Goal: Task Accomplishment & Management: Complete application form

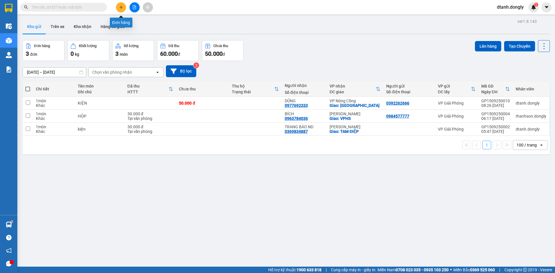
click at [124, 9] on button at bounding box center [121, 7] width 10 height 10
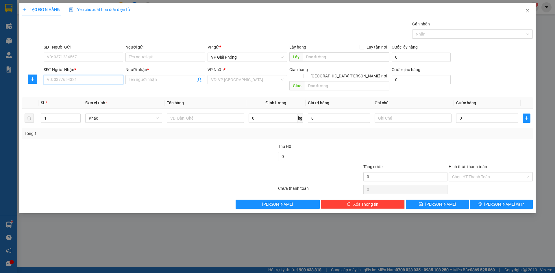
click at [85, 81] on input "SĐT Người Nhận *" at bounding box center [84, 79] width 80 height 9
drag, startPoint x: 86, startPoint y: 89, endPoint x: 76, endPoint y: 80, distance: 13.5
click at [86, 90] on div "0857203333 - TRANG" at bounding box center [83, 91] width 73 height 6
type input "0857203333"
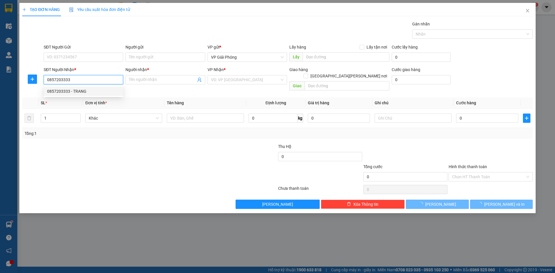
type input "TRANG"
checkbox input "true"
type input "VẠN HOÀ"
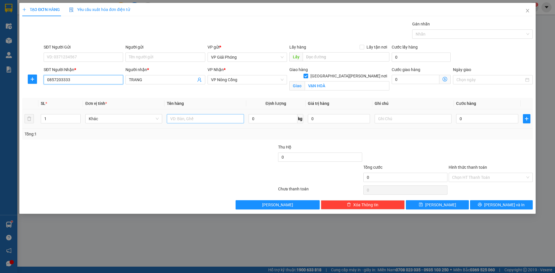
type input "0857203333"
click at [204, 120] on input "text" at bounding box center [205, 118] width 77 height 9
type input "hộp"
type input "5"
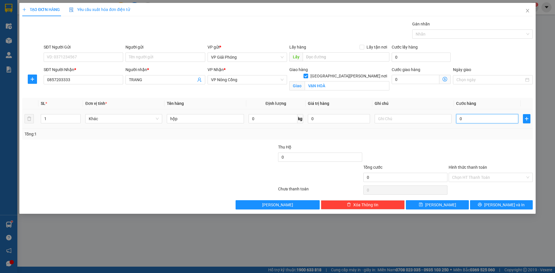
type input "5"
type input "50"
click at [450, 32] on div at bounding box center [470, 34] width 112 height 7
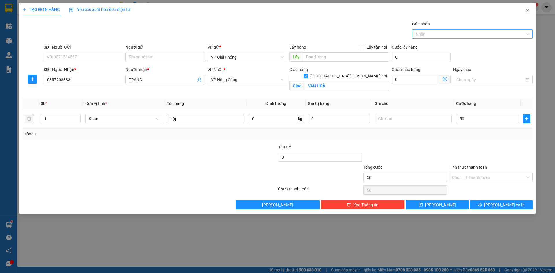
type input "50.000"
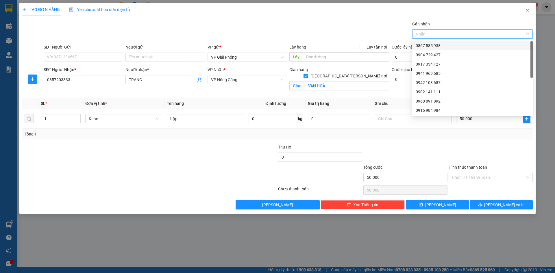
drag, startPoint x: 451, startPoint y: 41, endPoint x: 457, endPoint y: 65, distance: 24.4
click at [452, 42] on div "0867 585 938" at bounding box center [473, 45] width 121 height 9
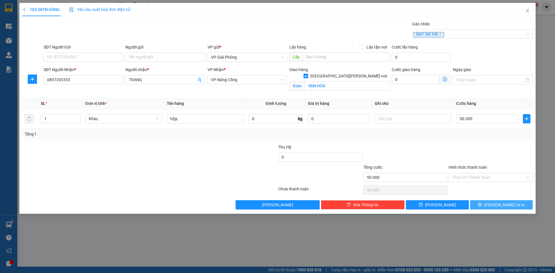
click at [502, 204] on span "[PERSON_NAME] và In" at bounding box center [505, 205] width 41 height 6
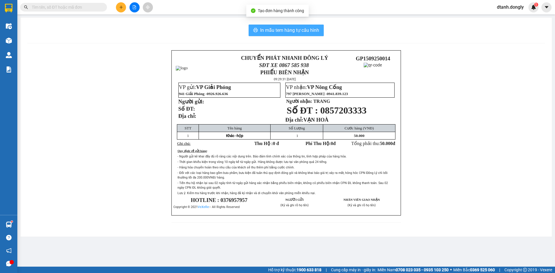
click at [296, 29] on span "In mẫu tem hàng tự cấu hình" at bounding box center [289, 30] width 59 height 7
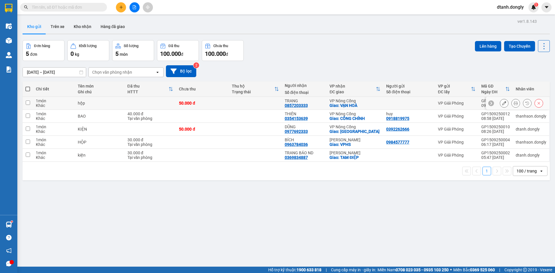
click at [514, 104] on icon at bounding box center [516, 103] width 4 height 4
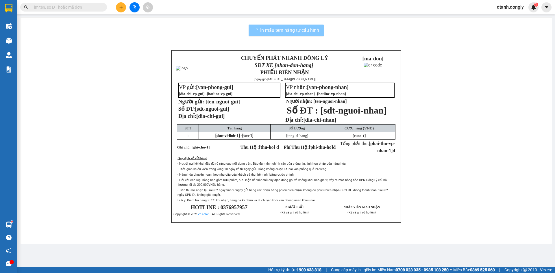
click at [295, 33] on span "In mẫu tem hàng tự cấu hình" at bounding box center [289, 30] width 59 height 7
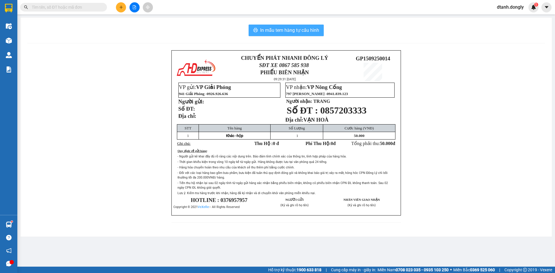
click at [300, 34] on span "In mẫu tem hàng tự cấu hình" at bounding box center [289, 30] width 59 height 7
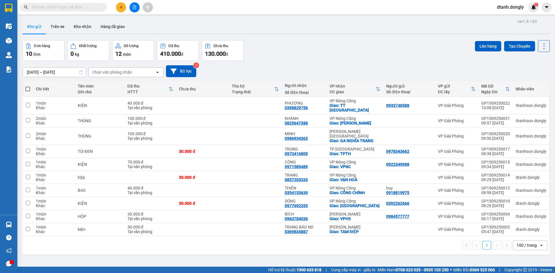
click at [357, 258] on div "ver 1.8.143 Kho gửi Trên xe Kho nhận Hàng đã giao Đơn hàng 10 đơn Khối lượng 0 …" at bounding box center [286, 153] width 532 height 273
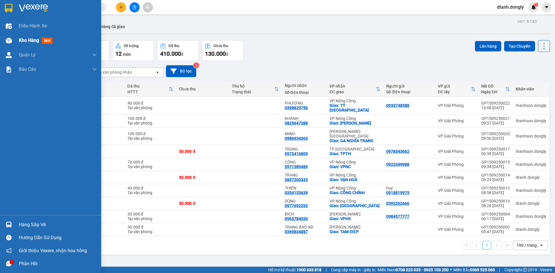
click at [25, 40] on span "Kho hàng" at bounding box center [29, 40] width 20 height 5
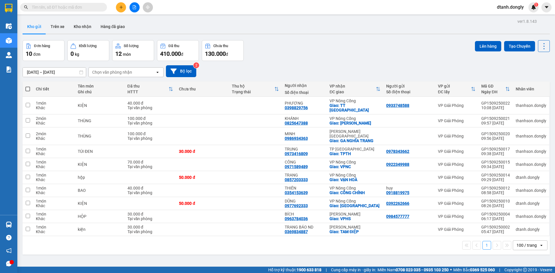
click at [82, 7] on input "text" at bounding box center [66, 7] width 68 height 6
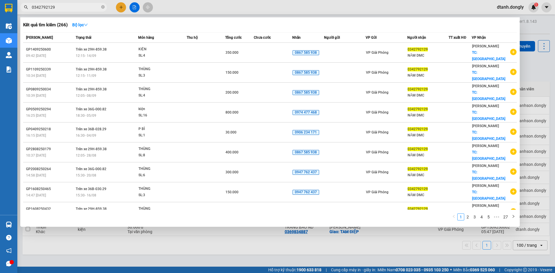
type input "0342792129"
click at [321, 243] on div at bounding box center [277, 136] width 555 height 273
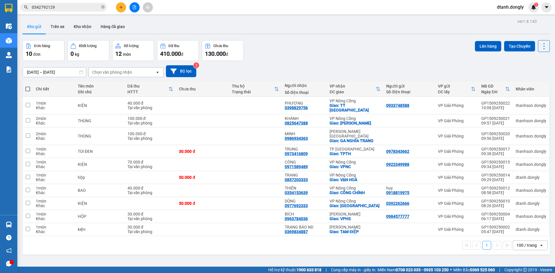
click at [317, 56] on div "Đơn hàng 10 đơn Khối lượng 0 kg Số lượng 12 món Đã thu 410.000 đ Chưa thu 130.0…" at bounding box center [287, 50] width 528 height 21
click at [119, 6] on icon "plus" at bounding box center [121, 7] width 4 height 4
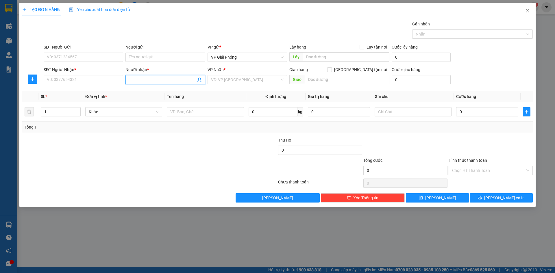
click at [148, 80] on input "Người nhận *" at bounding box center [162, 80] width 67 height 6
type input "nga thỏ"
drag, startPoint x: 153, startPoint y: 91, endPoint x: 167, endPoint y: 89, distance: 14.3
click at [156, 90] on div "NGA THỎ - 0971027005" at bounding box center [165, 91] width 73 height 6
type input "0971027005"
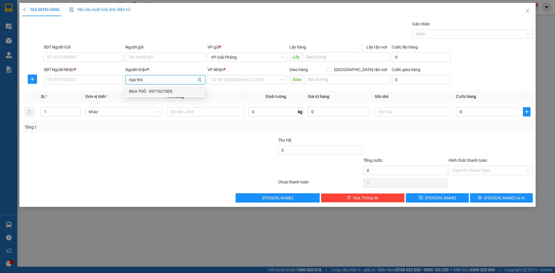
type input "NGA THỎ"
checkbox input "true"
type input "NÔNG CỐNG"
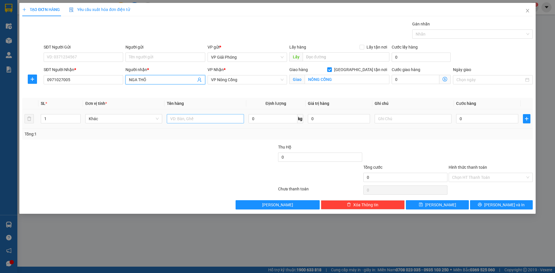
type input "NGA THỎ"
click at [189, 118] on input "text" at bounding box center [205, 118] width 77 height 9
click at [208, 119] on input "text" at bounding box center [205, 118] width 77 height 9
type input "bao"
click at [473, 122] on input "0" at bounding box center [488, 118] width 62 height 9
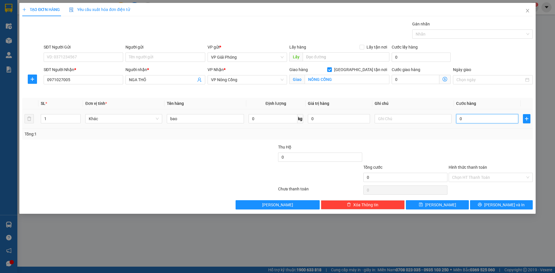
type input "3"
type input "30"
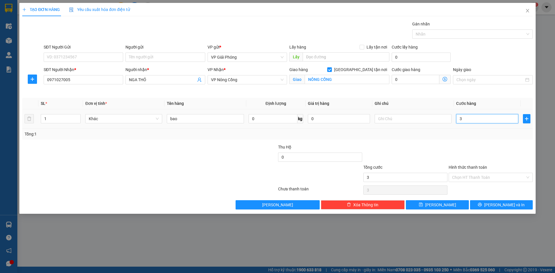
type input "30"
type input "300"
click at [445, 37] on div "Nhãn" at bounding box center [473, 34] width 121 height 9
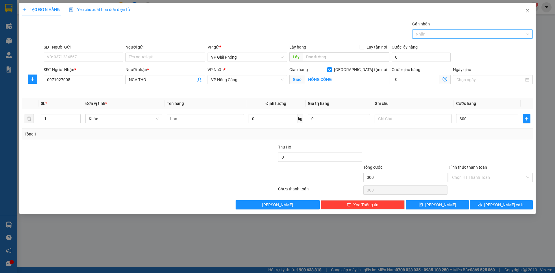
type input "300.000"
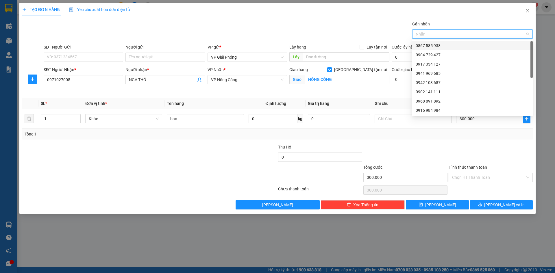
click at [440, 46] on div "0867 585 938" at bounding box center [473, 46] width 114 height 6
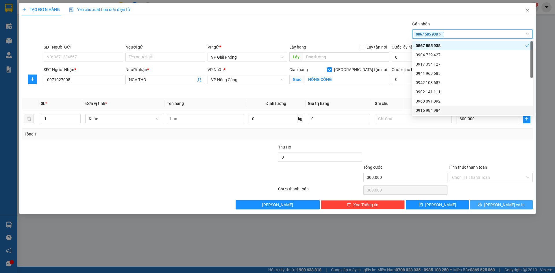
click at [498, 207] on span "[PERSON_NAME] và In" at bounding box center [505, 205] width 41 height 6
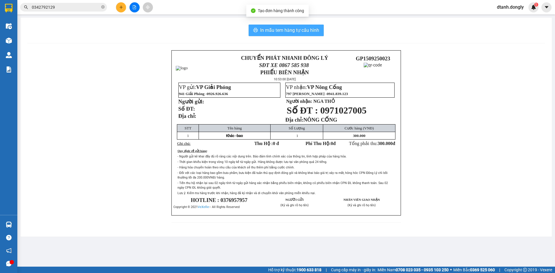
click at [291, 29] on span "In mẫu tem hàng tự cấu hình" at bounding box center [289, 30] width 59 height 7
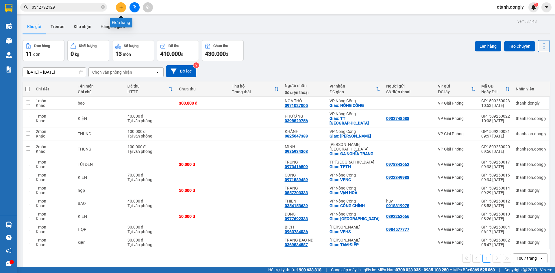
click at [123, 7] on icon "plus" at bounding box center [121, 7] width 4 height 4
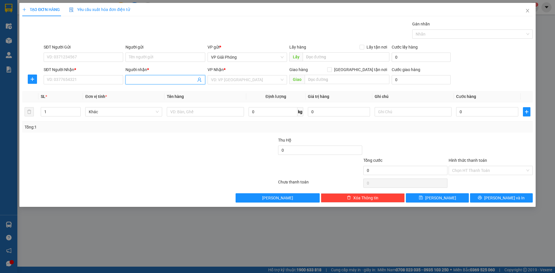
click at [140, 79] on input "Người nhận *" at bounding box center [162, 80] width 67 height 6
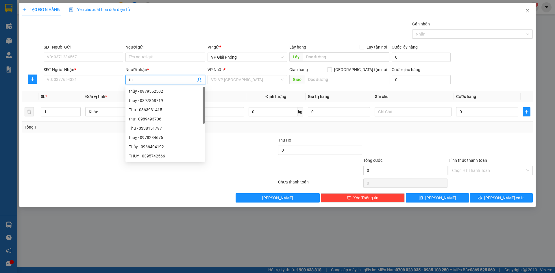
type input "t"
type input "thu bùi"
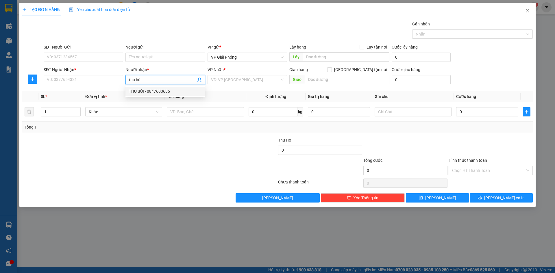
drag, startPoint x: 146, startPoint y: 90, endPoint x: 158, endPoint y: 89, distance: 12.2
click at [147, 91] on div "THU BÙI - 0847603686" at bounding box center [165, 91] width 73 height 6
type input "0847603686"
type input "THU BÙI"
checkbox input "true"
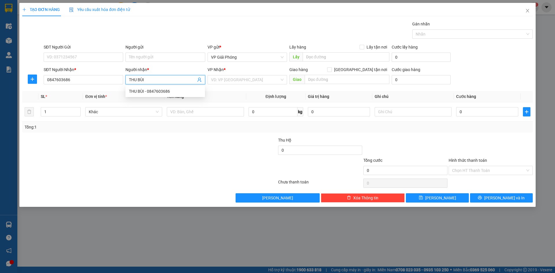
type input "CHỢ MỰC"
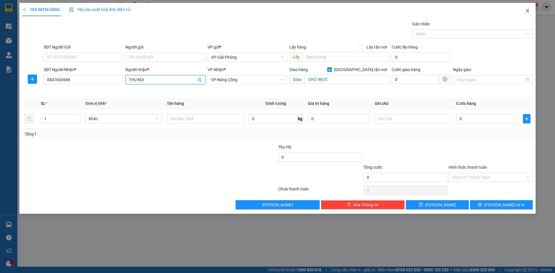
type input "THU BÙI"
click at [526, 11] on icon "close" at bounding box center [528, 10] width 5 height 5
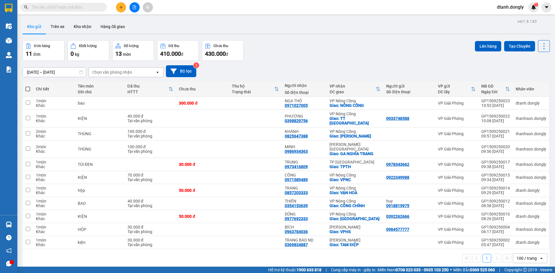
click at [120, 9] on icon "plus" at bounding box center [121, 7] width 4 height 4
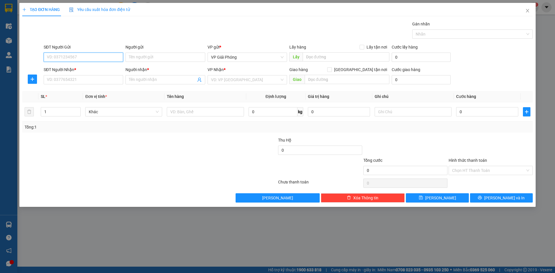
click at [98, 58] on input "SĐT Người Gửi" at bounding box center [84, 57] width 80 height 9
type input "0901709091"
click at [82, 80] on input "SĐT Người Nhận *" at bounding box center [84, 79] width 80 height 9
click at [70, 82] on input "SĐT Người Nhận *" at bounding box center [84, 79] width 80 height 9
type input "0941523256"
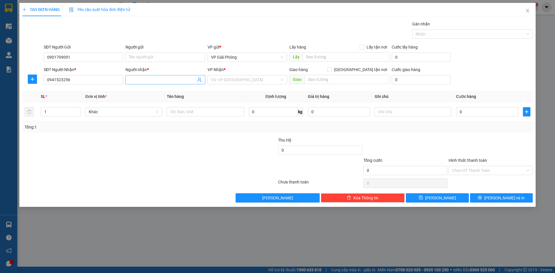
drag, startPoint x: 148, startPoint y: 77, endPoint x: 154, endPoint y: 81, distance: 7.8
click at [152, 79] on input "Người nhận *" at bounding box center [162, 80] width 67 height 6
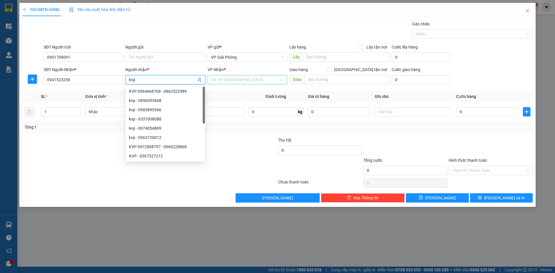
type input "kvp"
click at [235, 82] on input "search" at bounding box center [245, 80] width 69 height 9
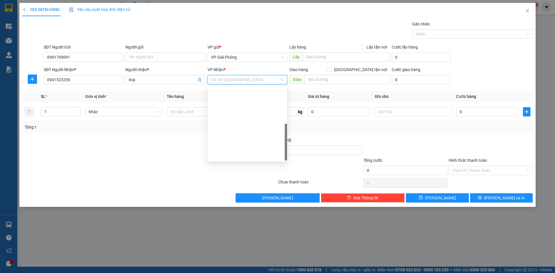
scroll to position [83, 0]
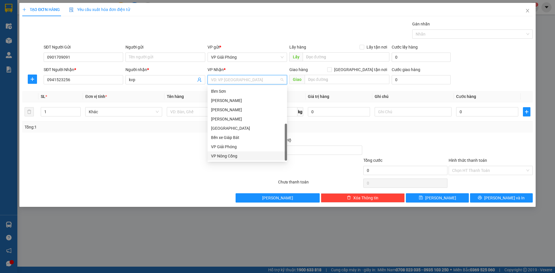
drag, startPoint x: 252, startPoint y: 154, endPoint x: 310, endPoint y: 127, distance: 64.7
click at [255, 154] on div "VP Nông Cống" at bounding box center [247, 156] width 73 height 6
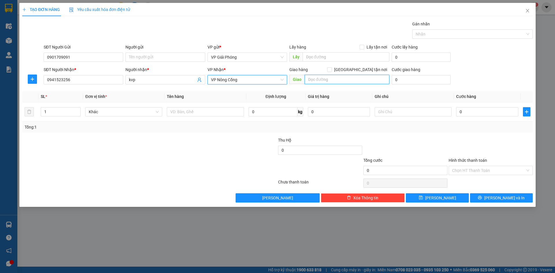
click at [334, 80] on input "text" at bounding box center [347, 79] width 85 height 9
type input "bưu điện nc"
drag, startPoint x: 362, startPoint y: 68, endPoint x: 358, endPoint y: 80, distance: 12.6
click at [332, 68] on input "[GEOGRAPHIC_DATA] tận nơi" at bounding box center [329, 69] width 4 height 4
checkbox input "true"
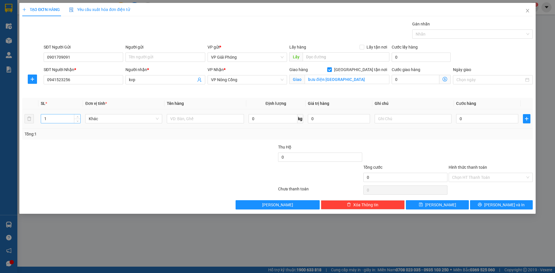
click at [67, 118] on input "1" at bounding box center [60, 119] width 39 height 9
click at [77, 117] on icon "up" at bounding box center [78, 118] width 2 height 2
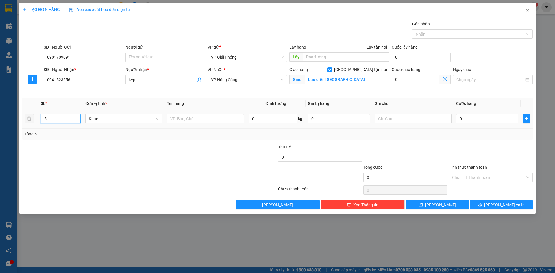
click at [77, 117] on icon "up" at bounding box center [78, 118] width 2 height 2
type input "9"
click at [77, 117] on icon "up" at bounding box center [78, 118] width 2 height 2
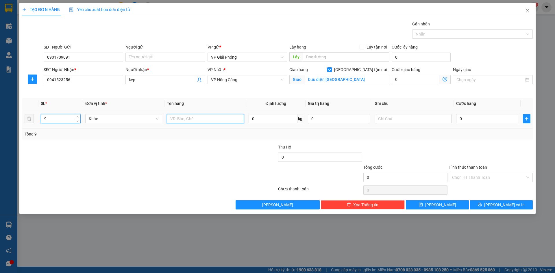
click at [189, 119] on input "text" at bounding box center [205, 118] width 77 height 9
type input "kiện"
click at [472, 119] on input "0" at bounding box center [488, 118] width 62 height 9
type input "4"
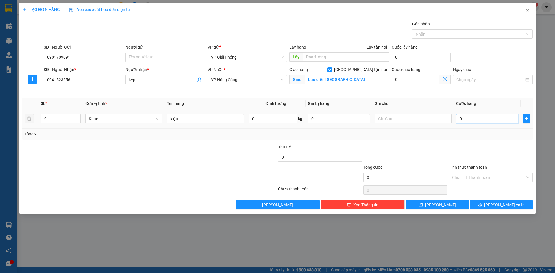
type input "4"
type input "45"
type input "450"
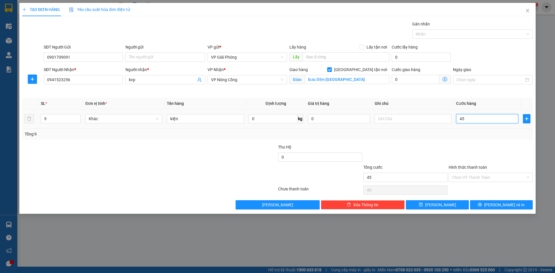
type input "450"
click at [435, 34] on div at bounding box center [470, 34] width 112 height 7
type input "450.000"
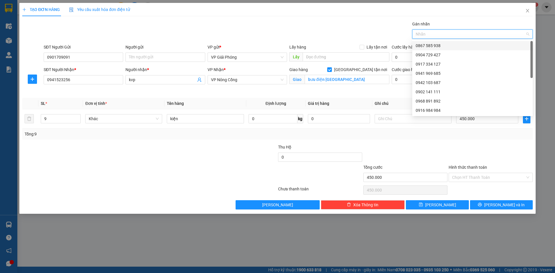
click at [440, 43] on div "0867 585 938" at bounding box center [473, 46] width 114 height 6
click at [494, 177] on input "Hình thức thanh toán" at bounding box center [488, 177] width 73 height 9
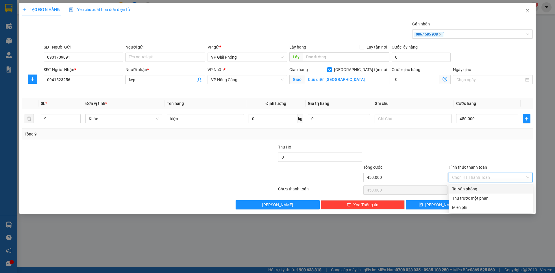
click at [489, 191] on div "Tại văn phòng" at bounding box center [490, 189] width 77 height 6
type input "0"
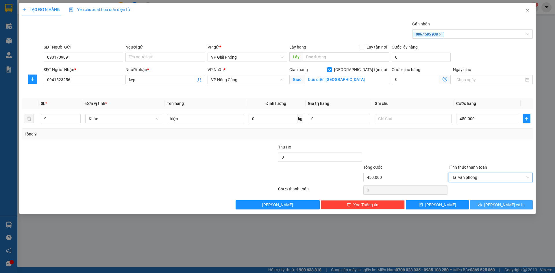
click at [482, 207] on icon "printer" at bounding box center [480, 205] width 4 height 4
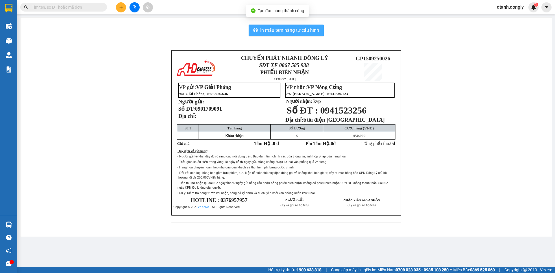
click at [300, 32] on span "In mẫu tem hàng tự cấu hình" at bounding box center [289, 30] width 59 height 7
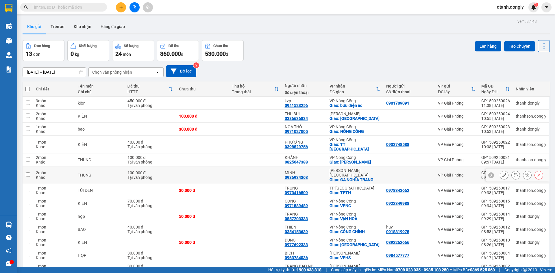
scroll to position [27, 0]
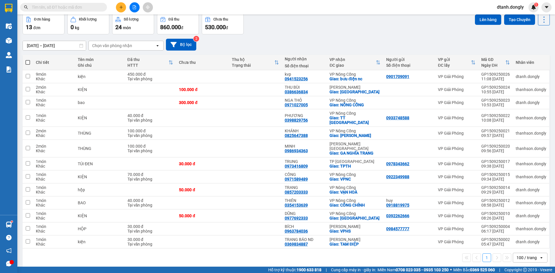
click at [82, 5] on input "text" at bounding box center [66, 7] width 68 height 6
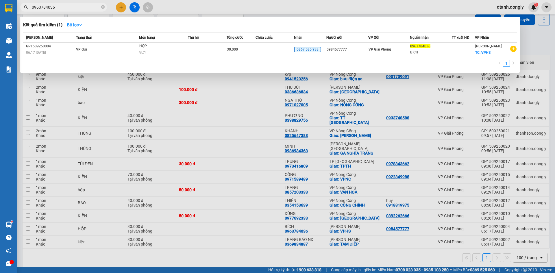
type input "0963784036"
click at [248, 110] on div at bounding box center [277, 136] width 555 height 273
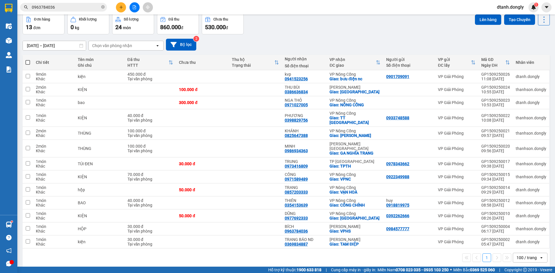
click at [78, 5] on input "0963784036" at bounding box center [66, 7] width 68 height 6
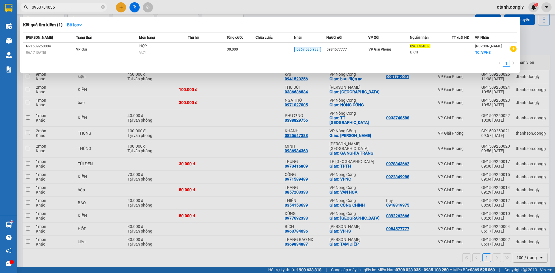
click at [246, 250] on div at bounding box center [277, 136] width 555 height 273
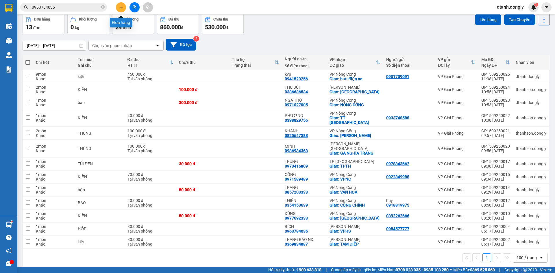
click at [119, 6] on icon "plus" at bounding box center [121, 7] width 4 height 4
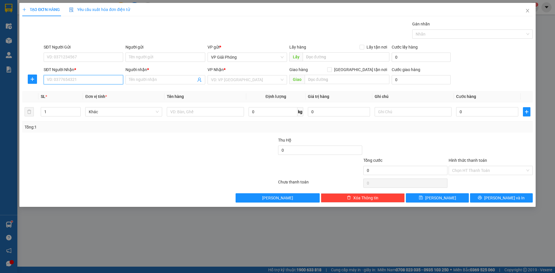
click at [64, 80] on input "SĐT Người Nhận *" at bounding box center [84, 79] width 80 height 9
click at [78, 81] on input "SĐT Người Nhận *" at bounding box center [84, 79] width 80 height 9
type input "0971788893"
drag, startPoint x: 84, startPoint y: 90, endPoint x: 74, endPoint y: 86, distance: 10.9
click at [84, 91] on div "0971788893 - NHUNG DƯƠNG" at bounding box center [83, 91] width 73 height 6
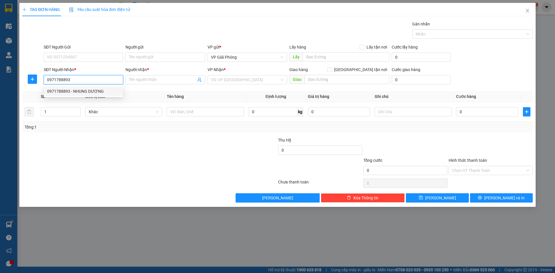
type input "NHUNG DƯƠNG"
checkbox input "true"
type input "BIG C"
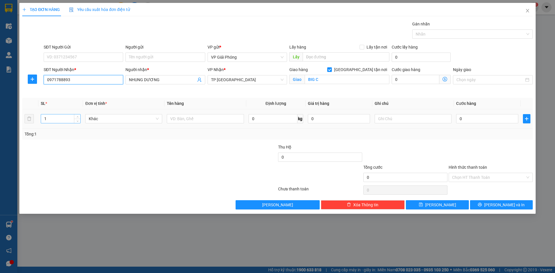
type input "0971788893"
click at [65, 118] on input "1" at bounding box center [60, 119] width 39 height 9
click at [77, 117] on icon "up" at bounding box center [78, 118] width 2 height 2
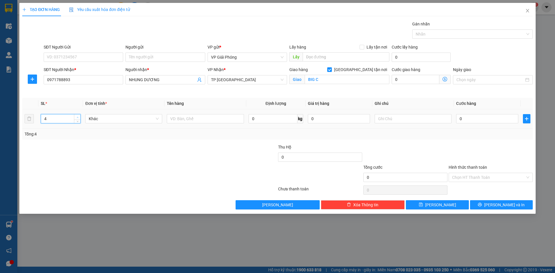
type input "5"
click at [77, 117] on icon "up" at bounding box center [78, 118] width 2 height 2
click at [189, 121] on input "text" at bounding box center [205, 118] width 77 height 9
type input "thùng"
click at [477, 116] on input "0" at bounding box center [488, 118] width 62 height 9
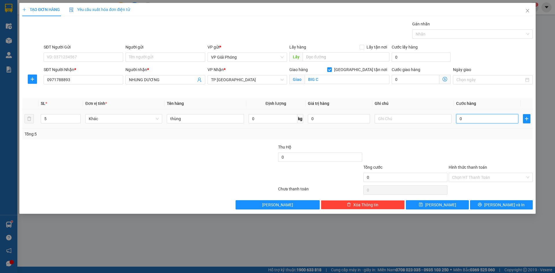
type input "2"
type input "20"
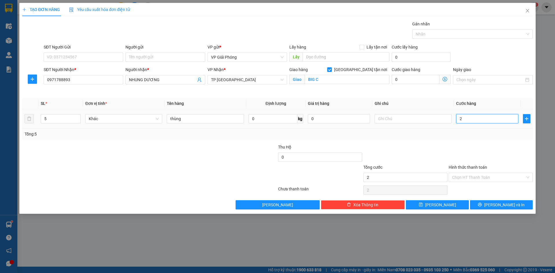
type input "20"
type input "200"
click at [456, 35] on div at bounding box center [470, 34] width 112 height 7
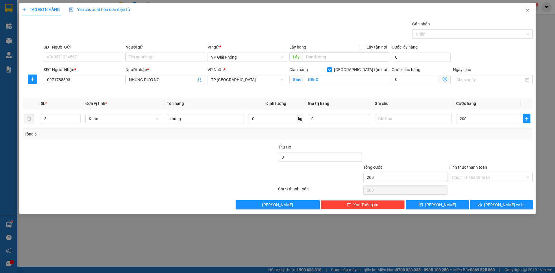
type input "200.000"
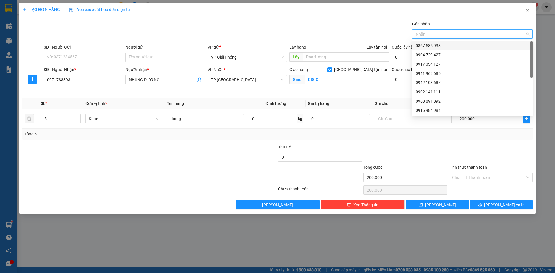
click at [458, 47] on div "0867 585 938" at bounding box center [473, 46] width 114 height 6
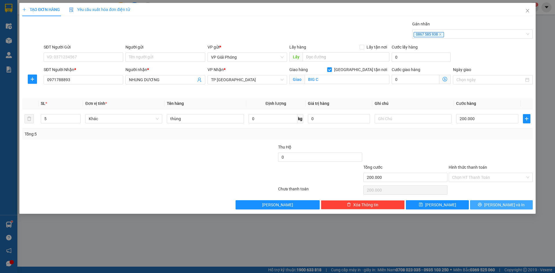
click at [503, 202] on span "[PERSON_NAME] và In" at bounding box center [505, 205] width 41 height 6
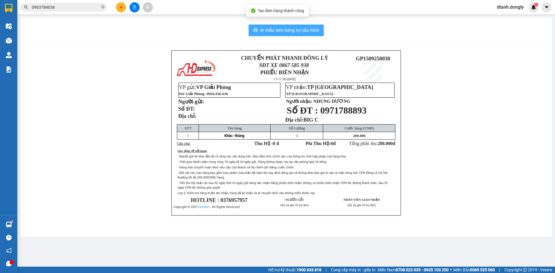
click at [299, 30] on span "In mẫu tem hàng tự cấu hình" at bounding box center [289, 30] width 59 height 7
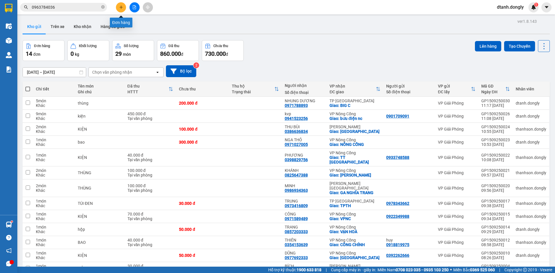
click at [119, 8] on button at bounding box center [121, 7] width 10 height 10
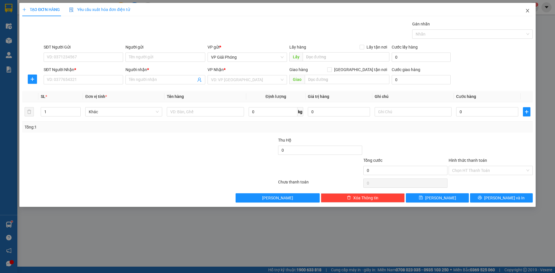
click at [529, 11] on icon "close" at bounding box center [528, 10] width 5 height 5
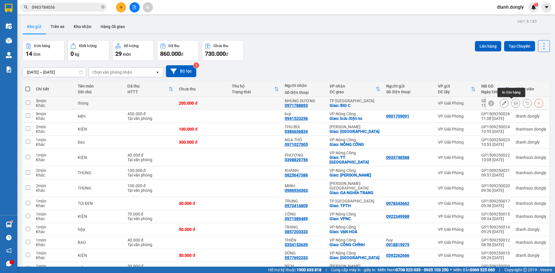
click at [514, 102] on icon at bounding box center [516, 103] width 4 height 4
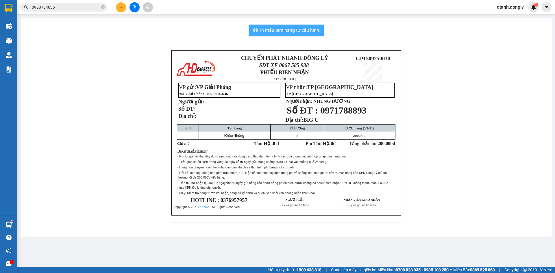
click at [307, 32] on span "In mẫu tem hàng tự cấu hình" at bounding box center [289, 30] width 59 height 7
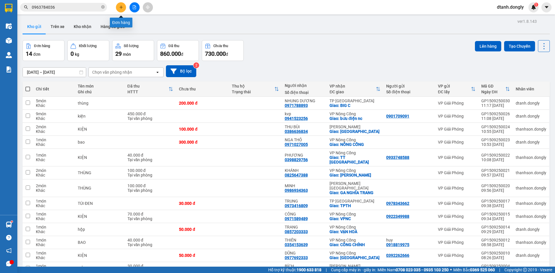
click at [120, 9] on icon "plus" at bounding box center [121, 7] width 4 height 4
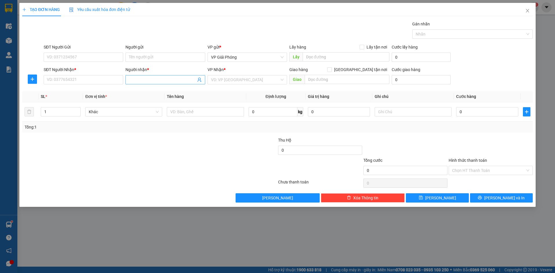
click at [139, 79] on input "Người nhận *" at bounding box center [162, 80] width 67 height 6
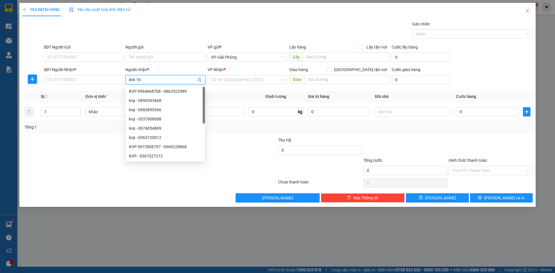
type input "linh 162"
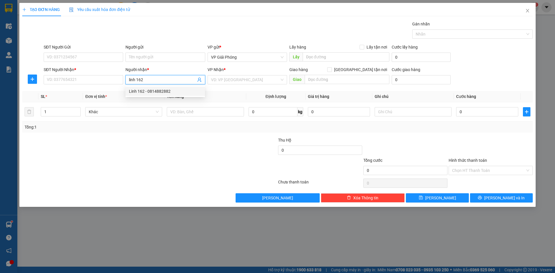
click at [169, 89] on div "Linh 162 - 0814882882" at bounding box center [165, 91] width 73 height 6
type input "0814882882"
type input "Linh 162"
checkbox input "true"
type input "162 HẢI THƯỢNG LÃN ÔNG"
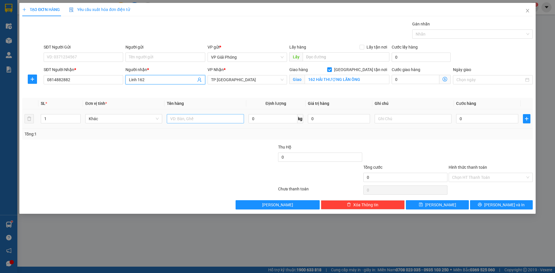
type input "Linh 162"
click at [194, 118] on input "text" at bounding box center [205, 118] width 77 height 9
type input "kiện"
click at [469, 118] on input "0" at bounding box center [488, 118] width 62 height 9
type input "3"
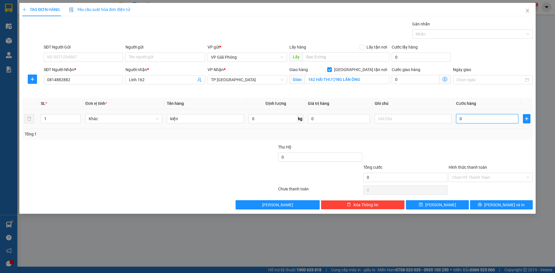
type input "3"
type input "30"
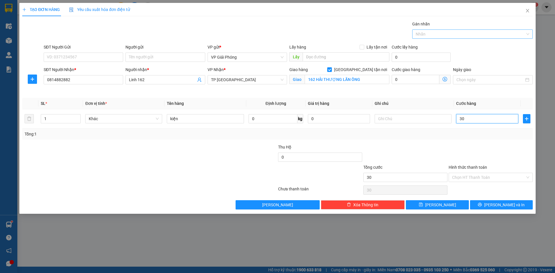
click at [446, 35] on div at bounding box center [470, 34] width 112 height 7
type input "30.000"
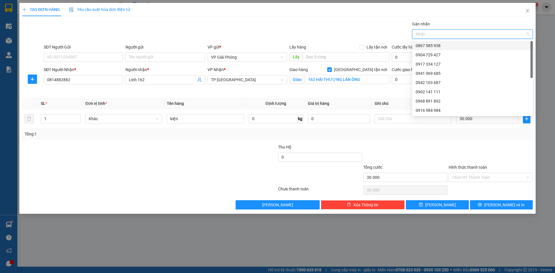
click at [444, 46] on div "0867 585 938" at bounding box center [473, 46] width 114 height 6
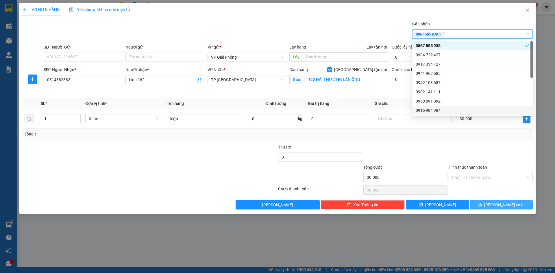
click at [497, 206] on span "[PERSON_NAME] và In" at bounding box center [505, 205] width 41 height 6
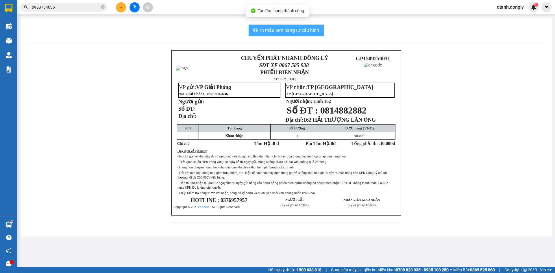
click at [274, 28] on span "In mẫu tem hàng tự cấu hình" at bounding box center [289, 30] width 59 height 7
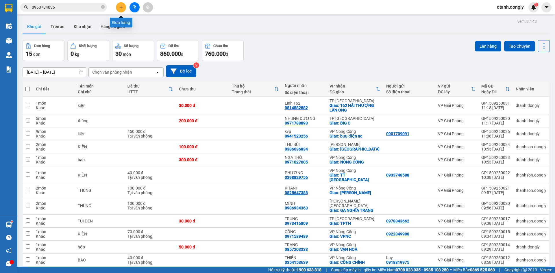
click at [121, 9] on button at bounding box center [121, 7] width 10 height 10
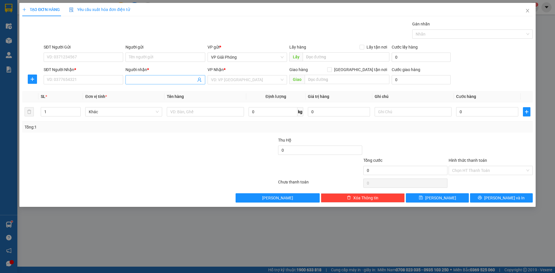
click at [157, 82] on input "Người nhận *" at bounding box center [162, 80] width 67 height 6
type input "hà lang chánh"
click at [156, 90] on div "HÀ LANG CHÁNH - 0989964469" at bounding box center [165, 91] width 73 height 6
type input "0989964469"
type input "HÀ LANG CHÁNH"
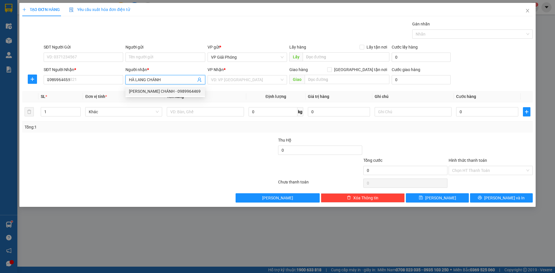
checkbox input "true"
type input "VPHS"
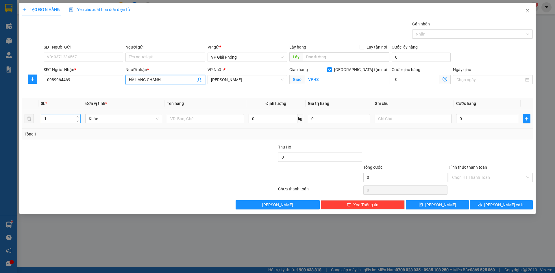
type input "HÀ LANG CHÁNH"
click at [65, 121] on input "1" at bounding box center [60, 119] width 39 height 9
click at [77, 117] on icon "up" at bounding box center [78, 118] width 2 height 2
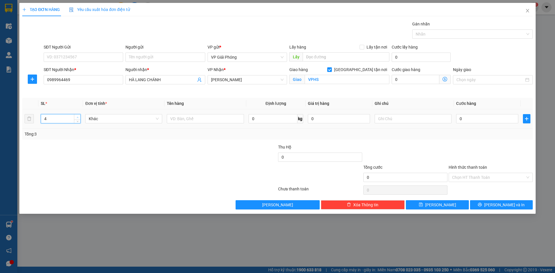
click at [77, 117] on icon "up" at bounding box center [78, 118] width 2 height 2
type input "8"
click at [77, 117] on icon "up" at bounding box center [78, 118] width 2 height 2
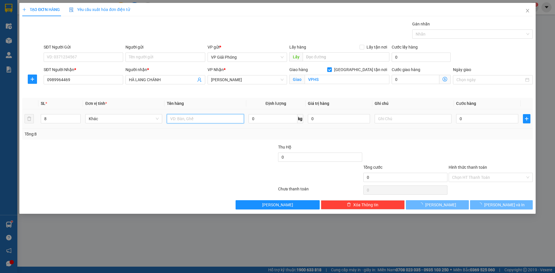
click at [193, 121] on input "text" at bounding box center [205, 118] width 77 height 9
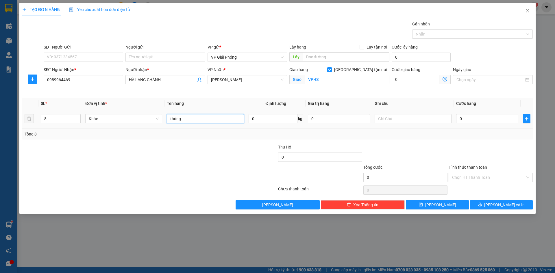
type input "thùng"
drag, startPoint x: 453, startPoint y: 124, endPoint x: 459, endPoint y: 124, distance: 5.2
click at [459, 124] on tr "8 Khác thùng 0 kg 0 0" at bounding box center [277, 118] width 511 height 19
click at [465, 122] on input "0" at bounding box center [488, 118] width 62 height 9
click at [467, 117] on input "0" at bounding box center [488, 118] width 62 height 9
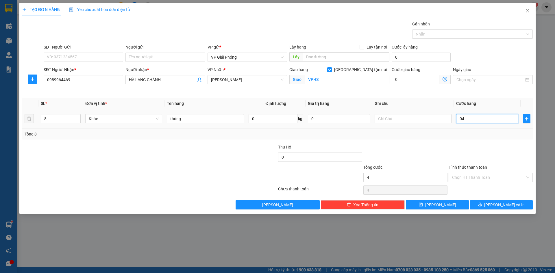
type input "04"
type input "4"
type input "040"
type input "40"
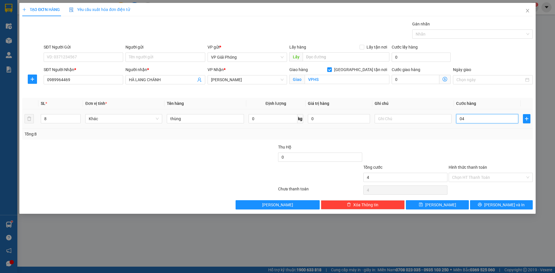
type input "40"
type input "0.400"
type input "400"
click at [451, 36] on div at bounding box center [470, 34] width 112 height 7
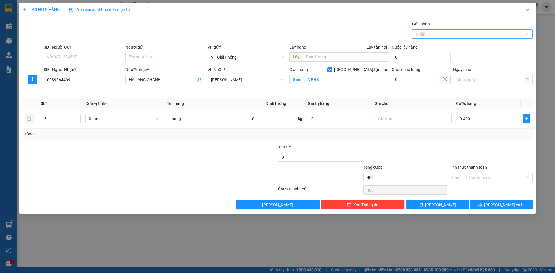
type input "400.000"
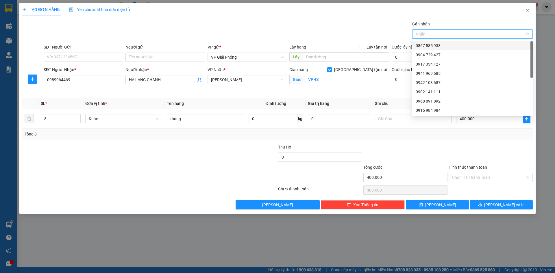
click at [452, 45] on div "0867 585 938" at bounding box center [473, 46] width 114 height 6
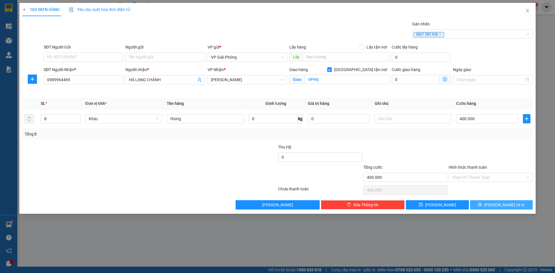
drag, startPoint x: 491, startPoint y: 205, endPoint x: 484, endPoint y: 199, distance: 9.5
click at [482, 204] on icon "printer" at bounding box center [480, 205] width 4 height 4
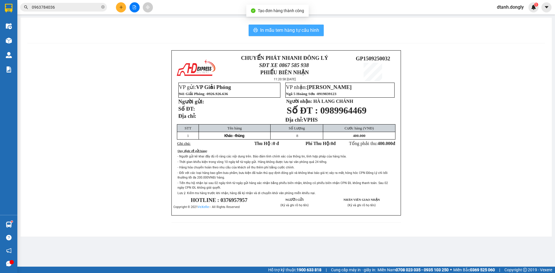
drag, startPoint x: 294, startPoint y: 27, endPoint x: 336, endPoint y: 97, distance: 82.0
click at [294, 27] on span "In mẫu tem hàng tự cấu hình" at bounding box center [289, 30] width 59 height 7
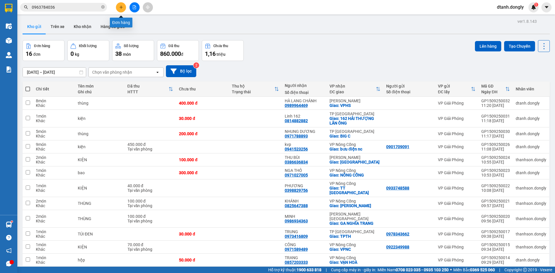
click at [123, 9] on button at bounding box center [121, 7] width 10 height 10
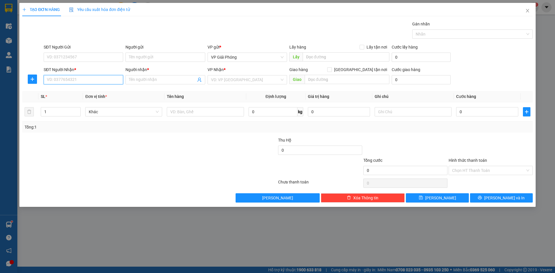
click at [91, 83] on input "SĐT Người Nhận *" at bounding box center [84, 79] width 80 height 9
type input "0388755567"
click at [94, 91] on div "0388755567 - MẬN" at bounding box center [83, 91] width 73 height 6
type input "MẬN"
checkbox input "true"
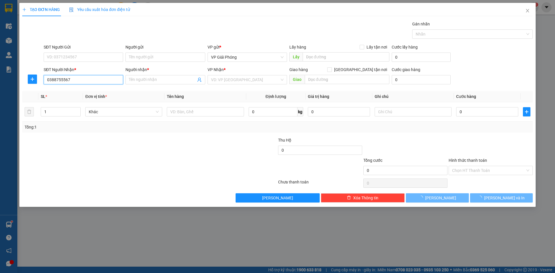
type input "TẾ LỢI"
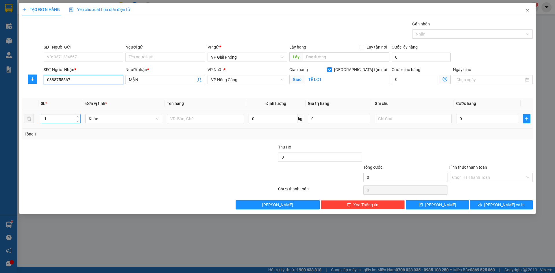
type input "0388755567"
click at [69, 119] on input "1" at bounding box center [60, 119] width 39 height 9
click at [189, 119] on input "text" at bounding box center [205, 118] width 77 height 9
click at [128, 122] on span "Khác" at bounding box center [124, 119] width 70 height 9
type input "kiện"
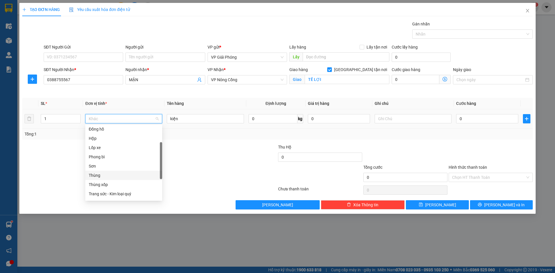
scroll to position [65, 0]
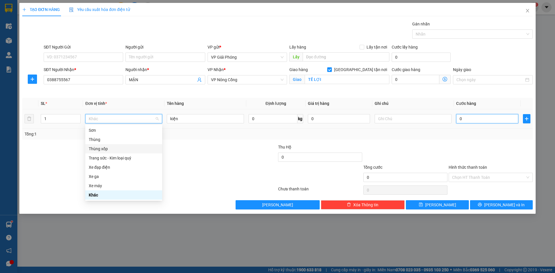
click at [476, 120] on input "0" at bounding box center [488, 118] width 62 height 9
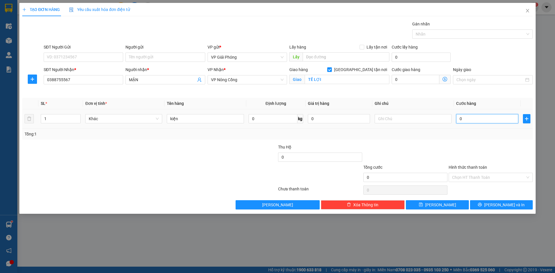
type input "7"
type input "70"
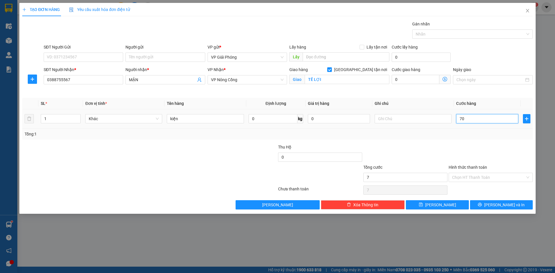
type input "70"
click at [446, 35] on div at bounding box center [470, 34] width 112 height 7
type input "70.000"
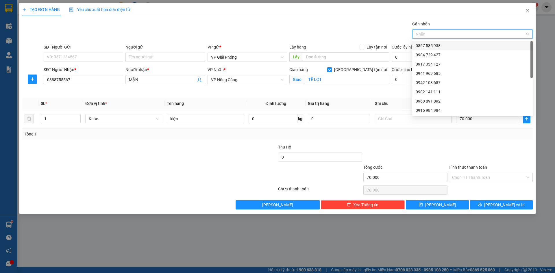
drag, startPoint x: 449, startPoint y: 43, endPoint x: 458, endPoint y: 70, distance: 28.6
click at [449, 43] on div "0867 585 938" at bounding box center [473, 46] width 114 height 6
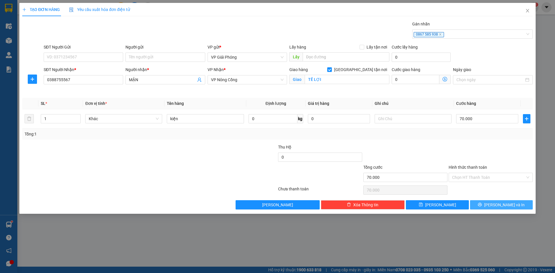
click at [500, 203] on span "[PERSON_NAME] và In" at bounding box center [505, 205] width 41 height 6
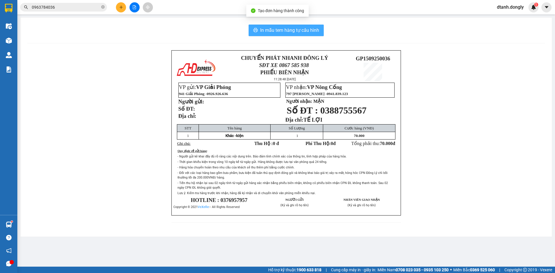
click at [298, 30] on span "In mẫu tem hàng tự cấu hình" at bounding box center [289, 30] width 59 height 7
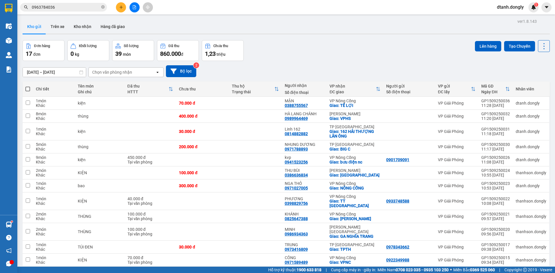
click at [120, 7] on icon "plus" at bounding box center [121, 7] width 4 height 4
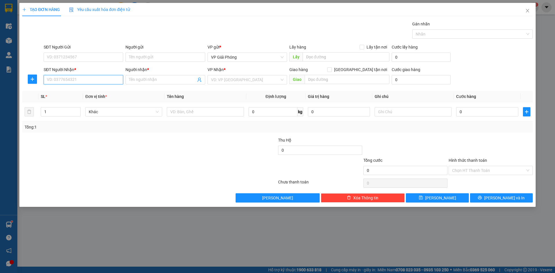
click at [90, 78] on input "SĐT Người Nhận *" at bounding box center [84, 79] width 80 height 9
drag, startPoint x: 83, startPoint y: 91, endPoint x: 88, endPoint y: 95, distance: 6.4
click at [83, 92] on div "0967604526 - long" at bounding box center [83, 91] width 73 height 6
type input "0967604526"
type input "long"
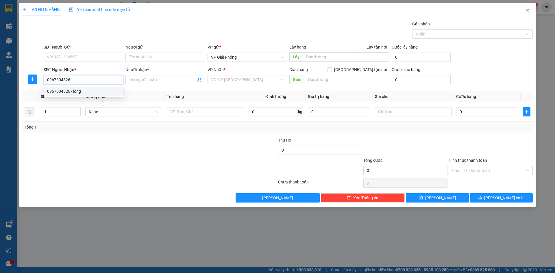
checkbox input "true"
type input "TT CHUỐI"
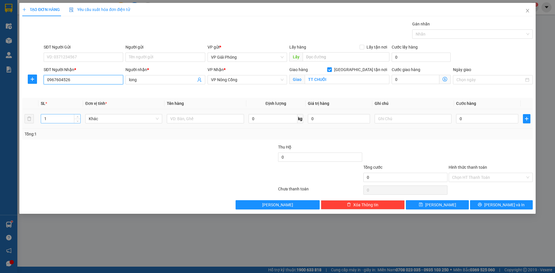
type input "0967604526"
click at [56, 119] on input "1" at bounding box center [60, 119] width 39 height 9
click at [77, 118] on span "up" at bounding box center [77, 117] width 3 height 3
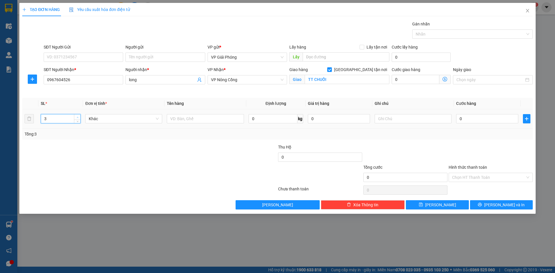
type input "4"
click at [209, 121] on input "text" at bounding box center [205, 118] width 77 height 9
click at [212, 121] on input "3 thùng -1 bọc" at bounding box center [205, 118] width 77 height 9
type input "3 thùng -1 bọc trắng"
click at [481, 121] on input "0" at bounding box center [488, 118] width 62 height 9
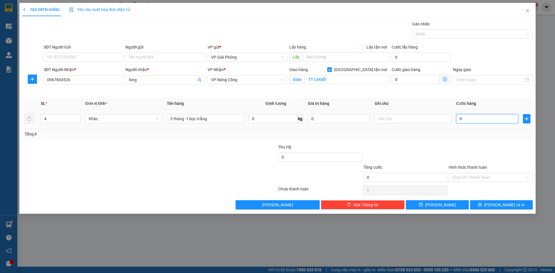
type input "1"
type input "15"
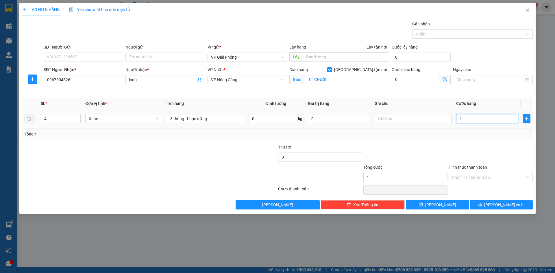
type input "15"
type input "150"
type input "15"
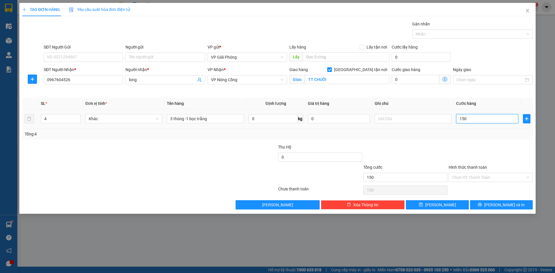
type input "15"
type input "1"
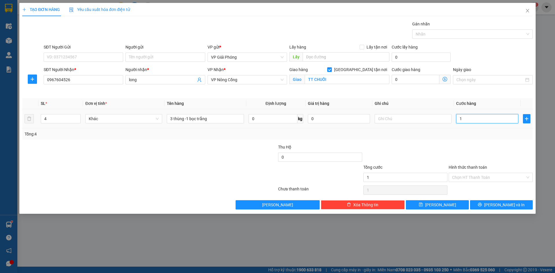
type input "16"
type input "160"
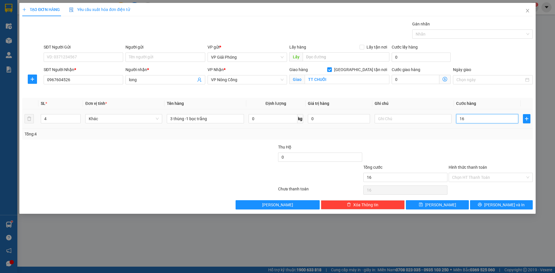
type input "160"
click at [436, 32] on div at bounding box center [470, 34] width 112 height 7
type input "160.000"
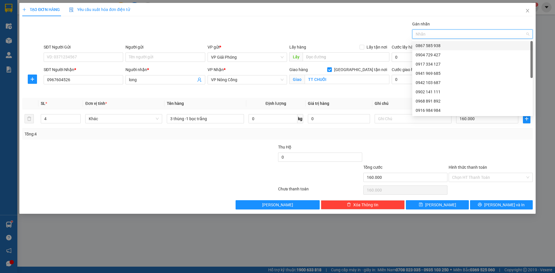
click at [437, 43] on div "0867 585 938" at bounding box center [473, 46] width 114 height 6
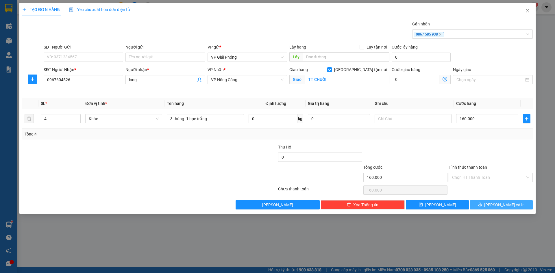
drag, startPoint x: 502, startPoint y: 204, endPoint x: 494, endPoint y: 202, distance: 7.6
click at [501, 204] on span "[PERSON_NAME] và In" at bounding box center [505, 205] width 41 height 6
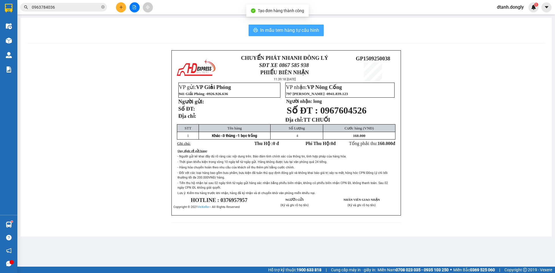
drag, startPoint x: 297, startPoint y: 31, endPoint x: 307, endPoint y: 29, distance: 10.6
click at [297, 30] on span "In mẫu tem hàng tự cấu hình" at bounding box center [289, 30] width 59 height 7
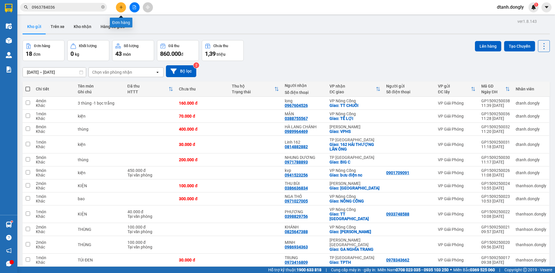
click at [119, 4] on button at bounding box center [121, 7] width 10 height 10
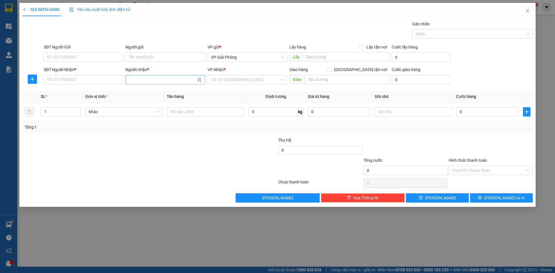
click at [156, 79] on input "Người nhận *" at bounding box center [162, 80] width 67 height 6
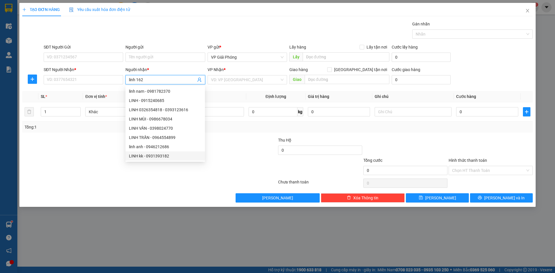
click at [237, 155] on div at bounding box center [234, 147] width 85 height 20
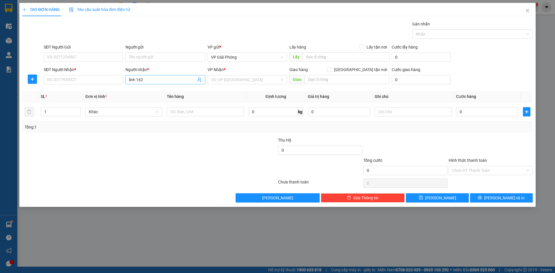
click at [153, 80] on input "linh 162" at bounding box center [162, 80] width 67 height 6
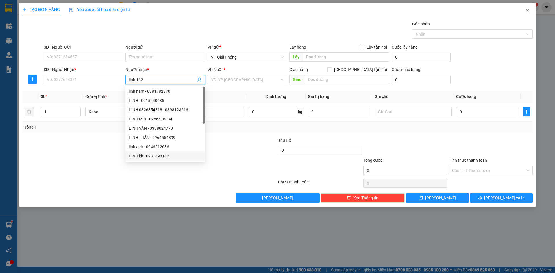
click at [137, 80] on input "linh 162" at bounding box center [162, 80] width 67 height 6
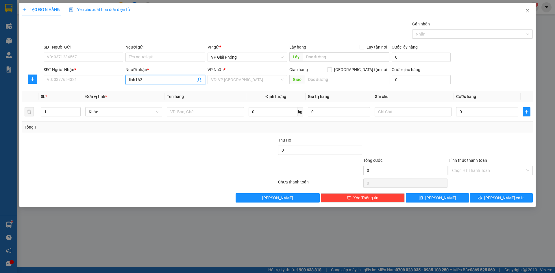
click at [151, 79] on input "linh162" at bounding box center [162, 80] width 67 height 6
type input "l"
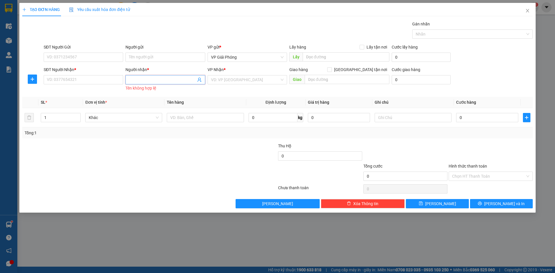
click at [154, 82] on input "Người nhận *" at bounding box center [162, 80] width 67 height 6
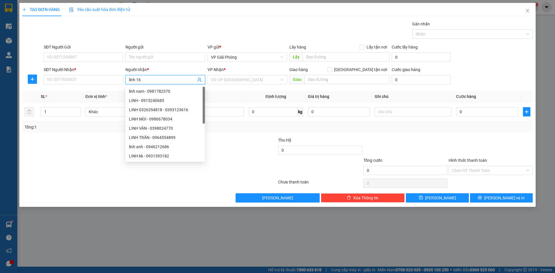
type input "linh 162"
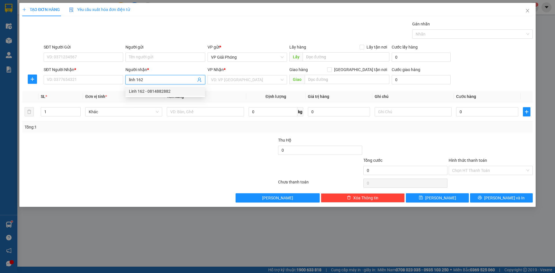
click at [153, 87] on div "Linh 162 - 0814882882" at bounding box center [166, 91] width 80 height 9
type input "0814882882"
type input "Linh 162"
checkbox input "true"
type input "162 HẢI THƯỢNG LÃN ÔNG"
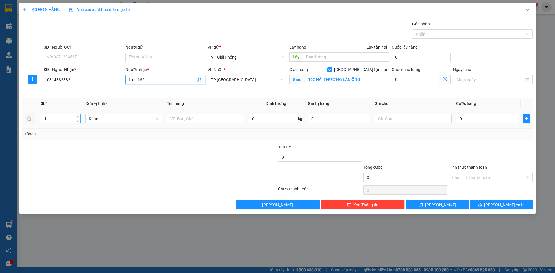
click at [72, 119] on input "1" at bounding box center [60, 119] width 39 height 9
type input "2"
click at [78, 117] on icon "up" at bounding box center [78, 118] width 2 height 2
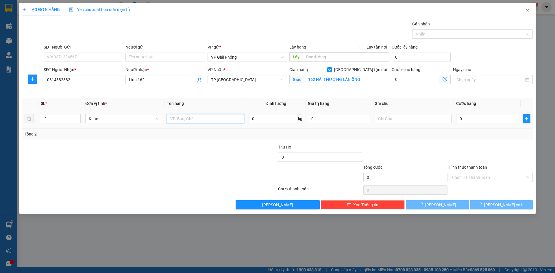
click at [202, 116] on input "text" at bounding box center [205, 118] width 77 height 9
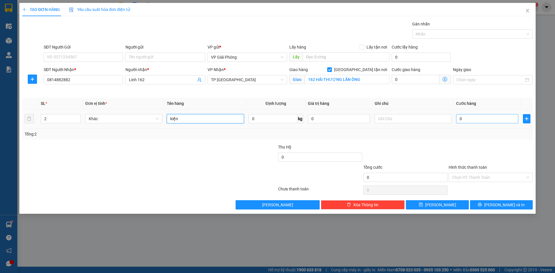
type input "kiện"
click at [485, 121] on input "0" at bounding box center [488, 118] width 62 height 9
type input "6"
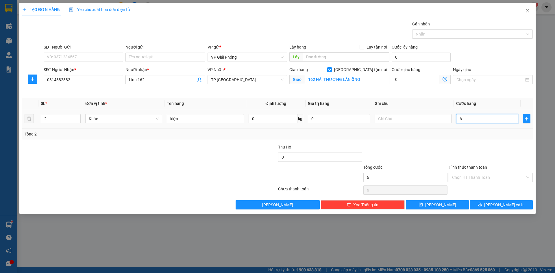
type input "60"
click at [441, 34] on div at bounding box center [470, 34] width 112 height 7
type input "60.000"
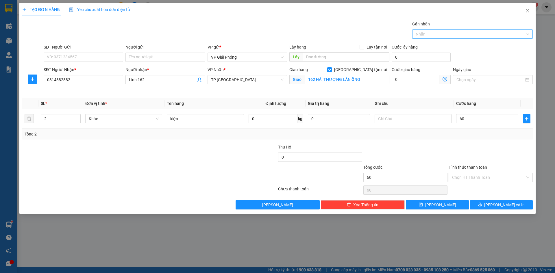
type input "60.000"
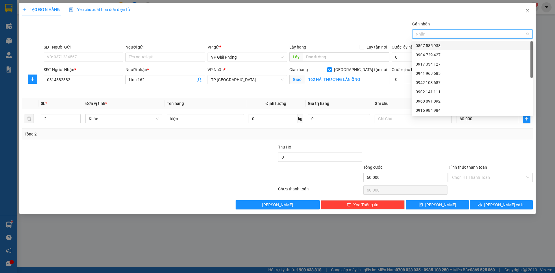
click at [441, 45] on div "0867 585 938" at bounding box center [473, 46] width 114 height 6
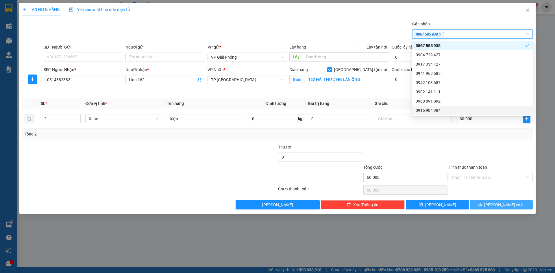
click at [500, 205] on span "[PERSON_NAME] và In" at bounding box center [505, 205] width 41 height 6
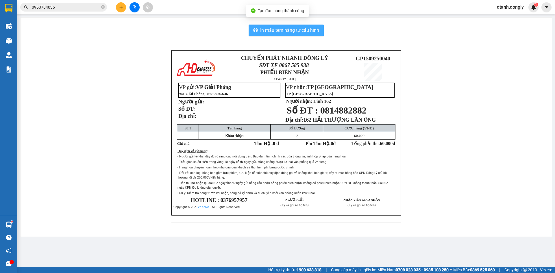
click at [306, 32] on span "In mẫu tem hàng tự cấu hình" at bounding box center [289, 30] width 59 height 7
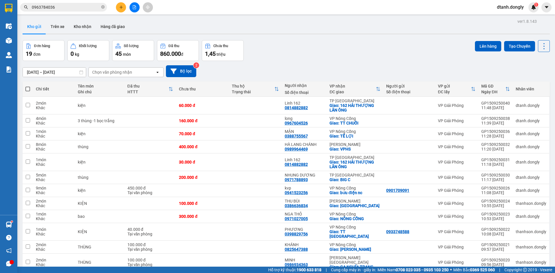
click at [122, 7] on icon "plus" at bounding box center [120, 7] width 3 height 0
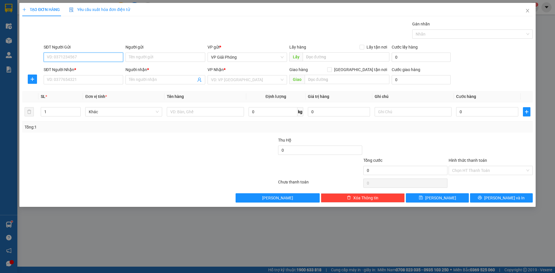
click at [90, 58] on input "SĐT Người Gửi" at bounding box center [84, 57] width 80 height 9
type input "0"
click at [80, 82] on input "SĐT Người Nhận *" at bounding box center [84, 79] width 80 height 9
type input "0973420029"
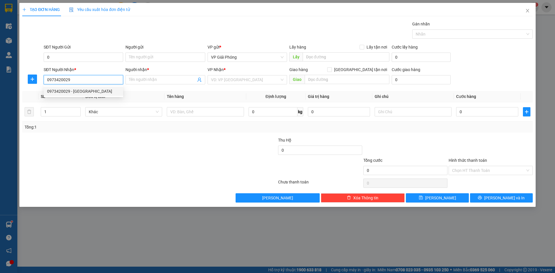
click at [93, 92] on div "0973420029 - HUẾ" at bounding box center [83, 91] width 73 height 6
type input "HUẾ"
checkbox input "true"
type input "TRƯỜNG SƠN"
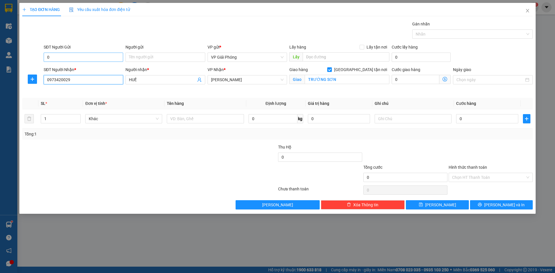
type input "0973420029"
click at [82, 57] on input "0" at bounding box center [84, 57] width 80 height 9
click at [86, 56] on input "SĐT Người Gửi" at bounding box center [84, 57] width 80 height 9
click at [73, 79] on div "0972129520" at bounding box center [83, 78] width 73 height 6
type input "0972129520"
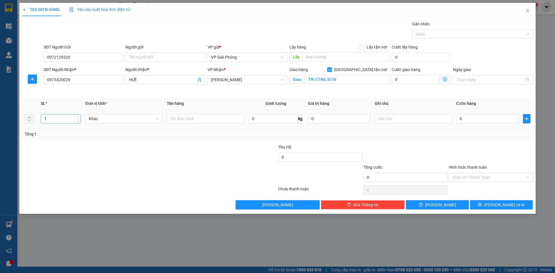
drag, startPoint x: 61, startPoint y: 121, endPoint x: 73, endPoint y: 123, distance: 12.0
click at [61, 121] on input "1" at bounding box center [60, 119] width 39 height 9
click at [62, 119] on input "1" at bounding box center [60, 119] width 39 height 9
type input "2"
drag, startPoint x: 77, startPoint y: 116, endPoint x: 137, endPoint y: 125, distance: 60.6
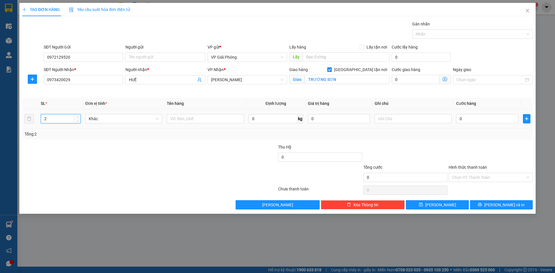
click at [77, 116] on span "up" at bounding box center [77, 116] width 3 height 3
click at [201, 120] on input "text" at bounding box center [205, 118] width 77 height 9
type input "bao"
click at [475, 119] on input "0" at bounding box center [488, 118] width 62 height 9
type input "1"
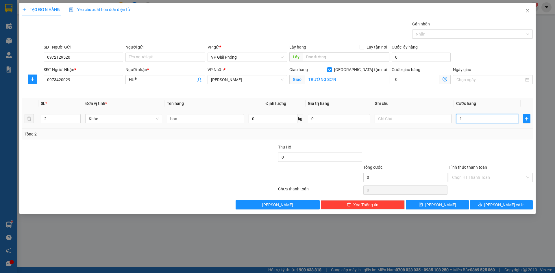
type input "1"
type input "12"
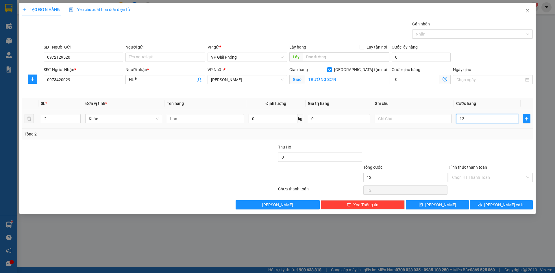
type input "120"
click at [457, 34] on div at bounding box center [470, 34] width 112 height 7
type input "120.000"
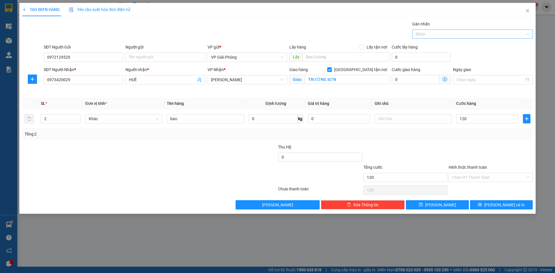
type input "120.000"
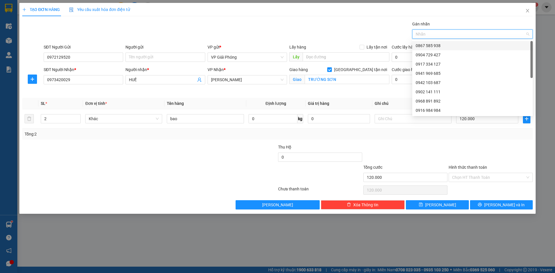
click at [442, 47] on div "0867 585 938" at bounding box center [473, 46] width 114 height 6
click at [488, 175] on input "Hình thức thanh toán" at bounding box center [488, 177] width 73 height 9
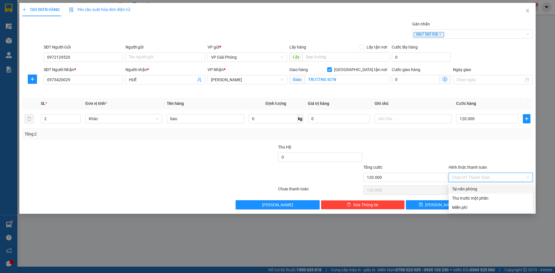
drag, startPoint x: 485, startPoint y: 188, endPoint x: 491, endPoint y: 202, distance: 15.3
click at [485, 188] on div "Tại văn phòng" at bounding box center [490, 189] width 77 height 6
type input "0"
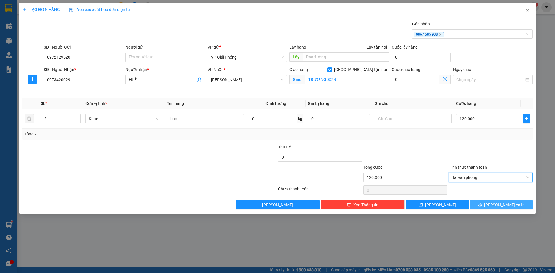
click at [482, 205] on icon "printer" at bounding box center [480, 205] width 4 height 4
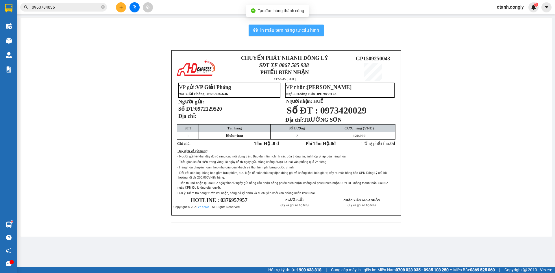
click at [290, 29] on span "In mẫu tem hàng tự cấu hình" at bounding box center [289, 30] width 59 height 7
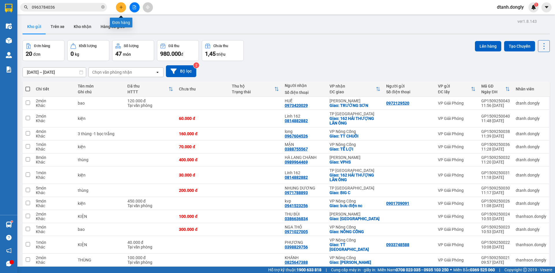
click at [123, 7] on button at bounding box center [121, 7] width 10 height 10
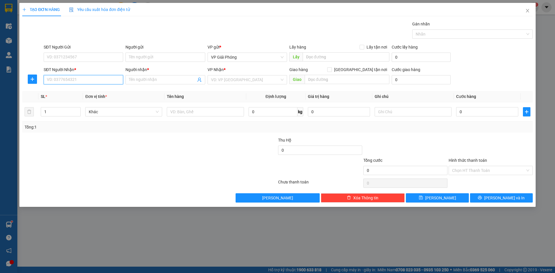
click at [85, 80] on input "SĐT Người Nhận *" at bounding box center [84, 79] width 80 height 9
click at [70, 77] on input "0" at bounding box center [84, 79] width 80 height 9
type input "0983865960"
drag, startPoint x: 91, startPoint y: 92, endPoint x: 89, endPoint y: 95, distance: 3.1
click at [90, 95] on div "0983865960 - ĐẶNG VINH AUTO" at bounding box center [84, 91] width 80 height 9
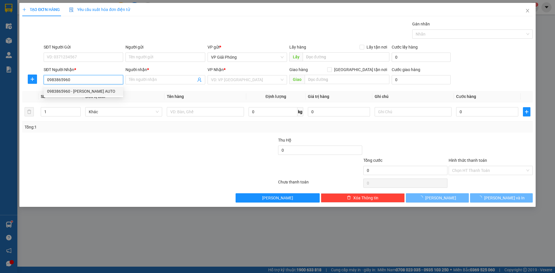
type input "ĐẶNG VINH AUTO"
checkbox input "true"
type input "TT NÔNG CỐNG"
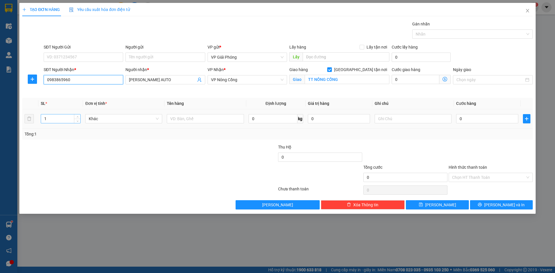
type input "0983865960"
drag, startPoint x: 56, startPoint y: 120, endPoint x: 62, endPoint y: 118, distance: 6.8
click at [56, 120] on input "1" at bounding box center [60, 119] width 39 height 9
type input "2"
drag, startPoint x: 77, startPoint y: 117, endPoint x: 92, endPoint y: 120, distance: 15.0
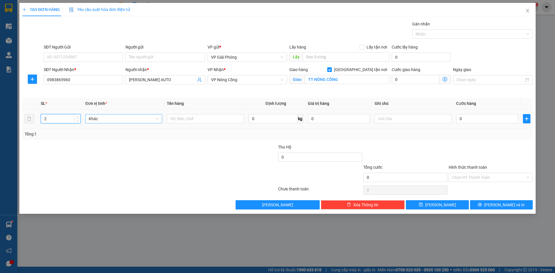
click at [78, 117] on icon "up" at bounding box center [78, 117] width 2 height 2
click at [203, 121] on input "text" at bounding box center [205, 118] width 77 height 9
type input "lốp"
click at [468, 118] on input "0" at bounding box center [488, 118] width 62 height 9
type input "1"
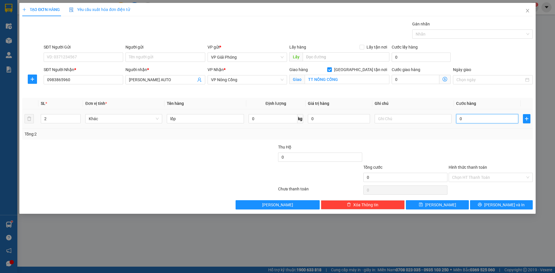
type input "1"
type input "10"
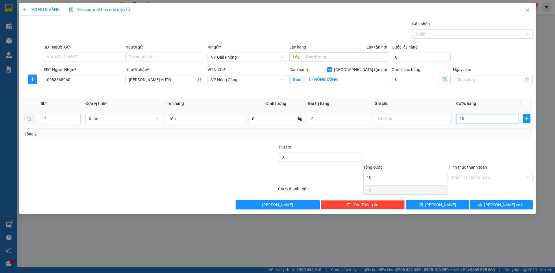
type input "100"
click at [431, 32] on div at bounding box center [470, 34] width 112 height 7
type input "100.000"
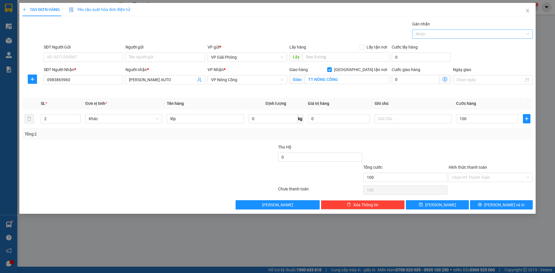
type input "100.000"
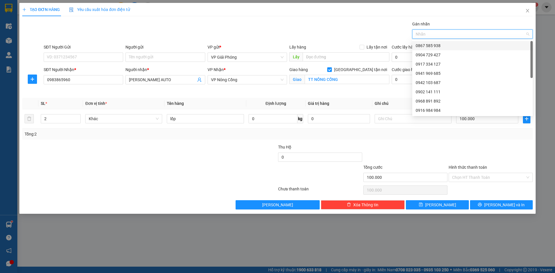
click at [447, 44] on div "0867 585 938" at bounding box center [473, 46] width 114 height 6
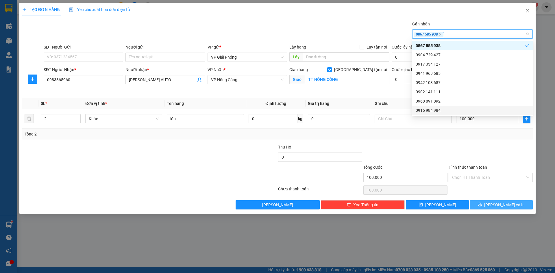
click at [488, 204] on button "[PERSON_NAME] và In" at bounding box center [501, 204] width 63 height 9
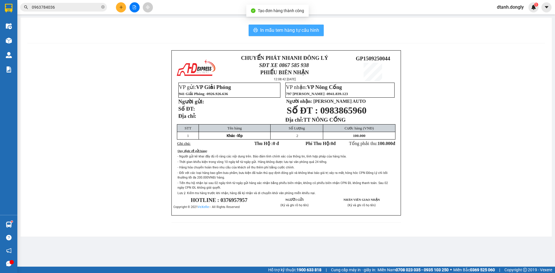
drag, startPoint x: 290, startPoint y: 31, endPoint x: 351, endPoint y: 94, distance: 88.4
click at [290, 31] on span "In mẫu tem hàng tự cấu hình" at bounding box center [289, 30] width 59 height 7
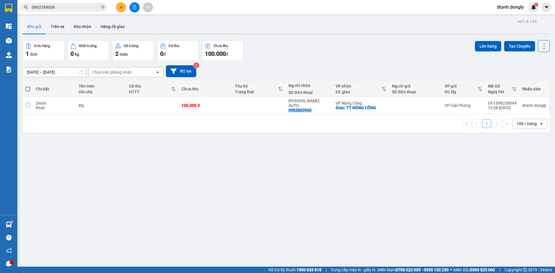
click at [121, 7] on icon "plus" at bounding box center [121, 7] width 4 height 4
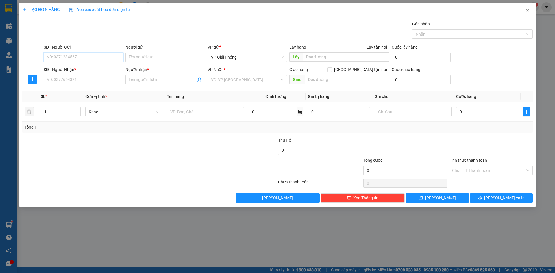
click at [65, 57] on input "SĐT Người Gửi" at bounding box center [84, 57] width 80 height 9
type input "0357728490"
click at [63, 74] on div "SĐT Người Nhận *" at bounding box center [84, 71] width 80 height 9
click at [64, 79] on input "SĐT Người Nhận *" at bounding box center [84, 79] width 80 height 9
type input "0947004128"
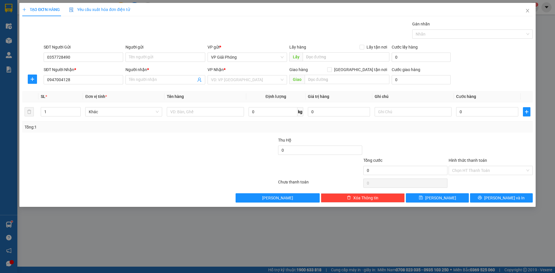
click at [152, 75] on div "Người nhận *" at bounding box center [166, 71] width 80 height 9
click at [161, 78] on input "Người nhận *" at bounding box center [162, 80] width 67 height 6
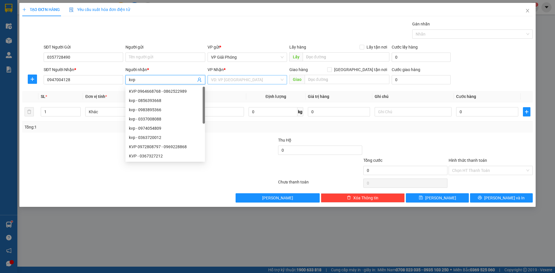
type input "kvp"
click at [240, 82] on input "search" at bounding box center [245, 80] width 69 height 9
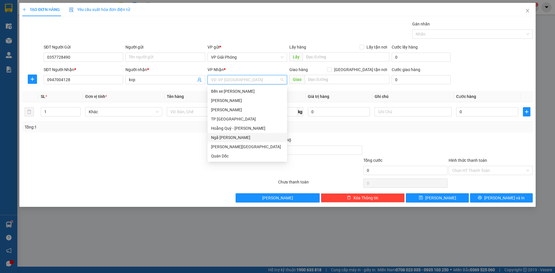
click at [248, 139] on div "Ngã Tư Hoàng Minh" at bounding box center [247, 138] width 73 height 6
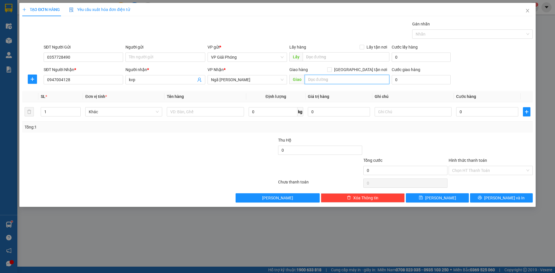
click at [327, 79] on input "text" at bounding box center [347, 79] width 85 height 9
click at [284, 80] on span "Ngã Tư Hoàng Minh" at bounding box center [247, 80] width 73 height 9
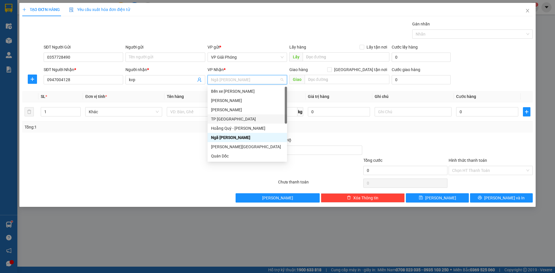
scroll to position [29, 0]
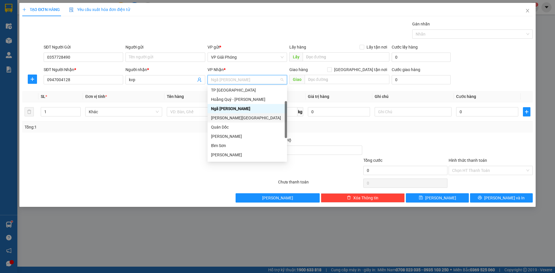
drag, startPoint x: 243, startPoint y: 117, endPoint x: 296, endPoint y: 97, distance: 57.1
click at [244, 117] on div "[PERSON_NAME][GEOGRAPHIC_DATA]" at bounding box center [247, 118] width 73 height 6
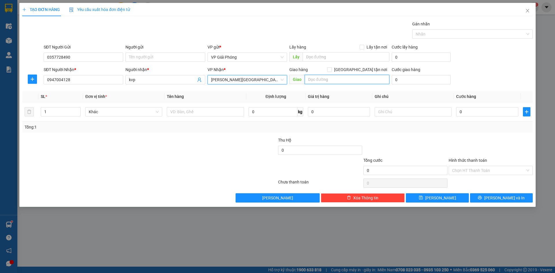
click at [325, 80] on input "text" at bounding box center [347, 79] width 85 height 9
type input "tpth"
click at [332, 69] on input "[GEOGRAPHIC_DATA] tận nơi" at bounding box center [329, 69] width 4 height 4
checkbox input "true"
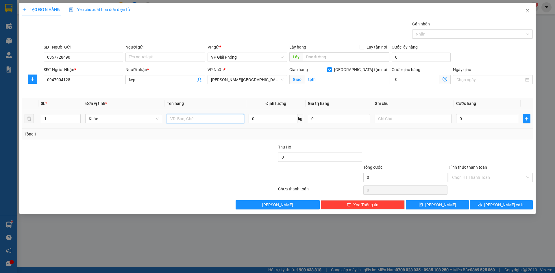
click at [179, 120] on input "text" at bounding box center [205, 118] width 77 height 9
type input "xốp"
click at [477, 119] on input "0" at bounding box center [488, 118] width 62 height 9
type input "5"
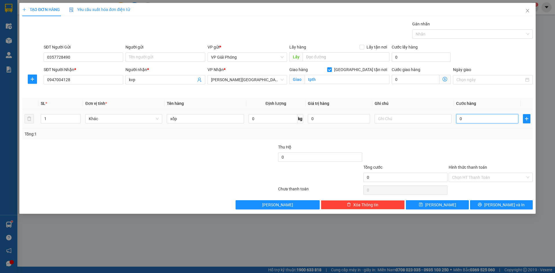
type input "5"
type input "50"
click at [443, 33] on div at bounding box center [470, 34] width 112 height 7
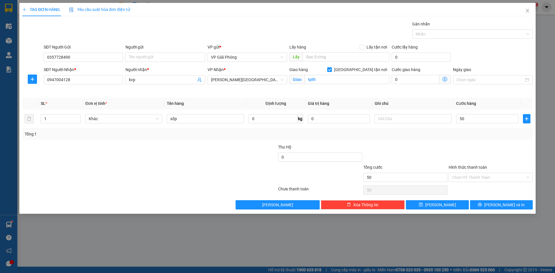
type input "50.000"
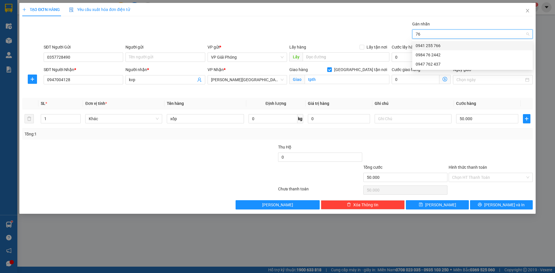
type input "766"
click at [448, 45] on div "0941 255 766" at bounding box center [473, 46] width 114 height 6
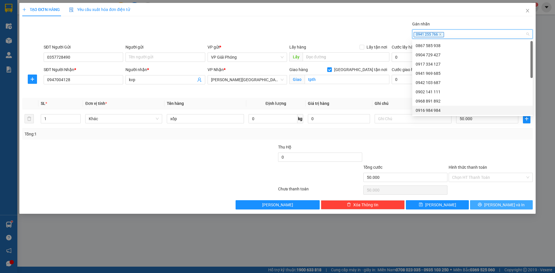
click at [496, 204] on button "[PERSON_NAME] và In" at bounding box center [501, 204] width 63 height 9
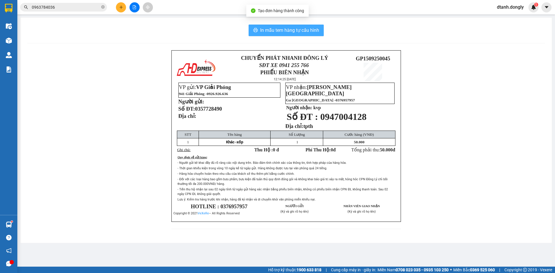
drag, startPoint x: 297, startPoint y: 28, endPoint x: 417, endPoint y: 52, distance: 122.8
click at [302, 26] on button "In mẫu tem hàng tự cấu hình" at bounding box center [286, 31] width 75 height 12
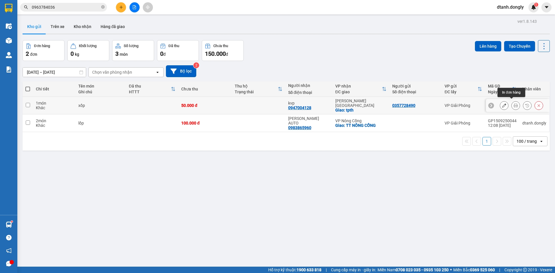
click at [514, 104] on icon at bounding box center [516, 106] width 4 height 4
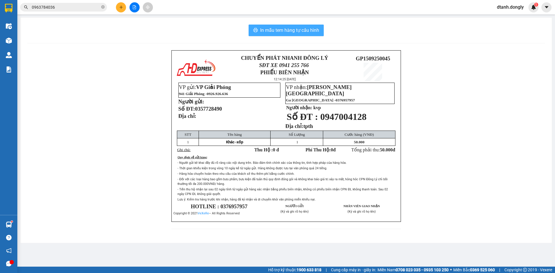
click at [305, 31] on span "In mẫu tem hàng tự cấu hình" at bounding box center [289, 30] width 59 height 7
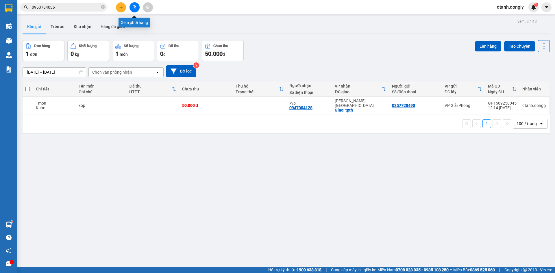
click at [135, 7] on icon "file-add" at bounding box center [134, 7] width 3 height 4
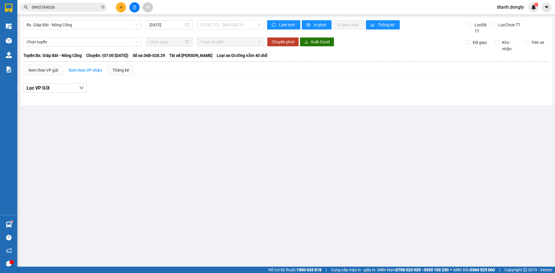
drag, startPoint x: 257, startPoint y: 24, endPoint x: 243, endPoint y: 45, distance: 25.5
click at [257, 24] on span "07:00 (TC) - 36B-028.29" at bounding box center [231, 25] width 60 height 9
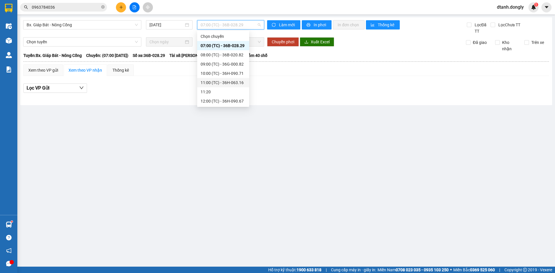
scroll to position [58, 0]
drag, startPoint x: 224, startPoint y: 50, endPoint x: 256, endPoint y: 47, distance: 31.7
click at [227, 50] on div "12:15 (TC) - 29H-859.38" at bounding box center [223, 52] width 45 height 6
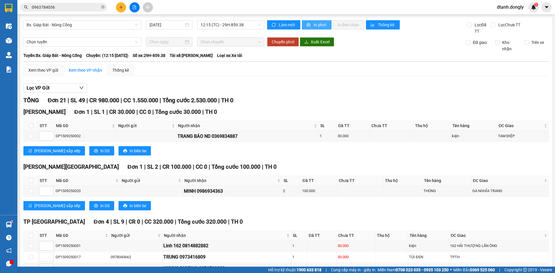
click at [320, 27] on span "In phơi" at bounding box center [320, 25] width 13 height 6
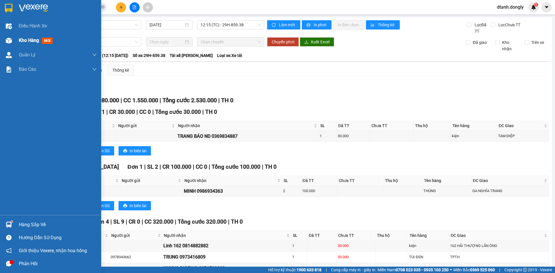
drag, startPoint x: 23, startPoint y: 42, endPoint x: 23, endPoint y: 35, distance: 6.4
click at [24, 42] on span "Kho hàng" at bounding box center [29, 40] width 20 height 5
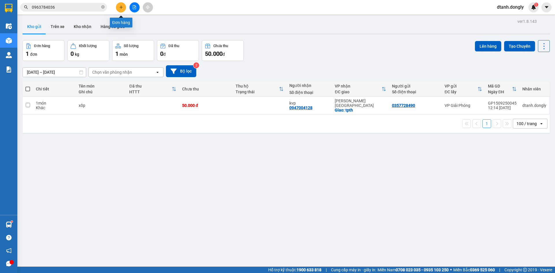
click at [119, 8] on icon "plus" at bounding box center [121, 7] width 4 height 4
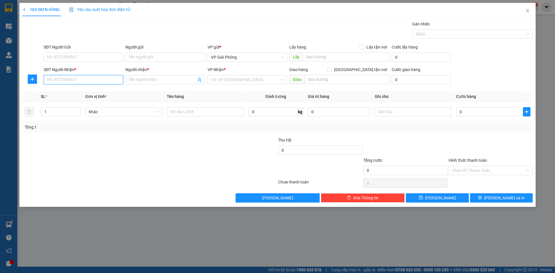
click at [94, 79] on input "SĐT Người Nhận *" at bounding box center [84, 79] width 80 height 9
drag, startPoint x: 90, startPoint y: 90, endPoint x: 94, endPoint y: 91, distance: 4.4
click at [90, 90] on div "0941359836 - VŨ SƠN" at bounding box center [83, 91] width 73 height 6
type input "0941359836"
type input "VŨ SƠN"
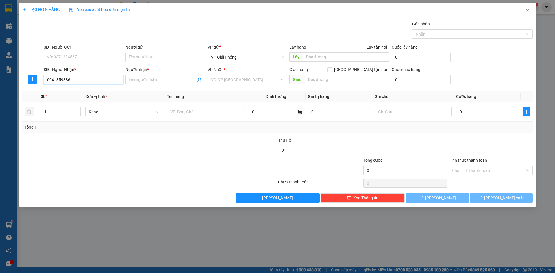
checkbox input "true"
type input "HẠC THÀNH"
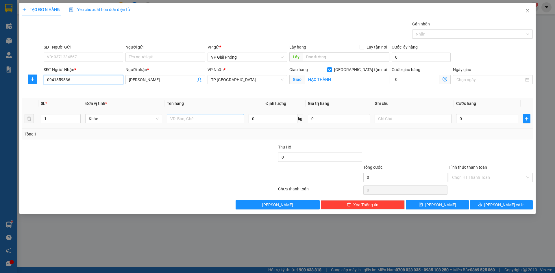
type input "0941359836"
click at [195, 120] on input "text" at bounding box center [205, 118] width 77 height 9
click at [463, 118] on input "0" at bounding box center [488, 118] width 62 height 9
click at [445, 36] on div at bounding box center [470, 34] width 112 height 7
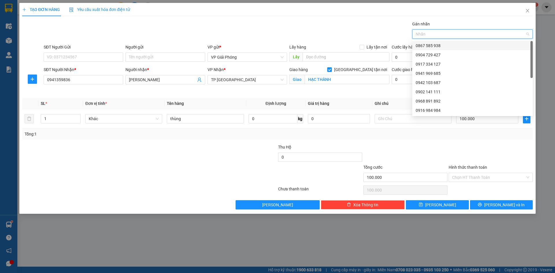
click at [445, 35] on div at bounding box center [470, 34] width 112 height 7
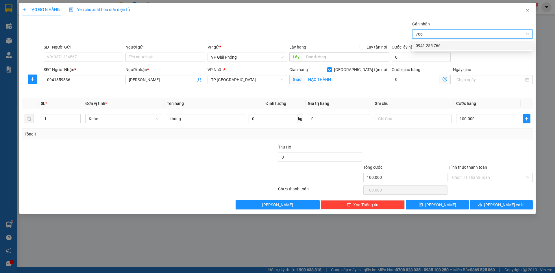
click at [451, 43] on div "0941 255 766" at bounding box center [473, 46] width 114 height 6
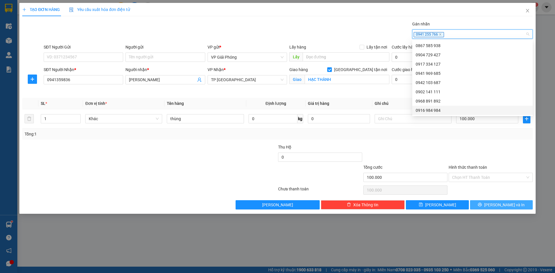
click at [482, 204] on icon "printer" at bounding box center [480, 205] width 4 height 4
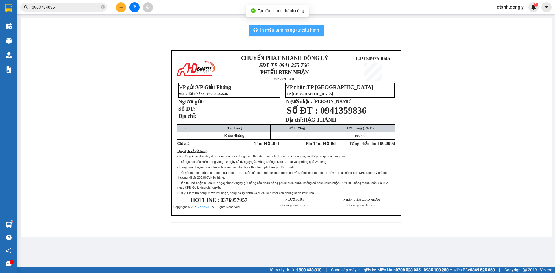
click at [294, 32] on span "In mẫu tem hàng tự cấu hình" at bounding box center [289, 30] width 59 height 7
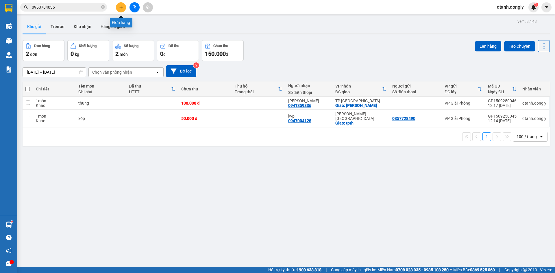
click at [118, 8] on button at bounding box center [121, 7] width 10 height 10
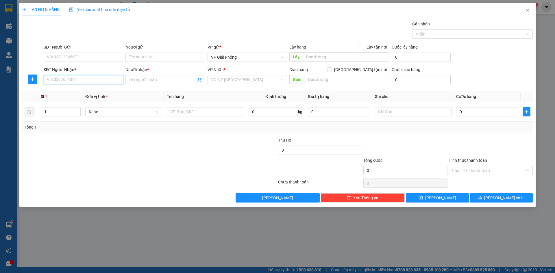
click at [76, 80] on input "SĐT Người Nhận *" at bounding box center [84, 79] width 80 height 9
click at [88, 91] on div "0971873636 - C HIỀN" at bounding box center [83, 91] width 73 height 6
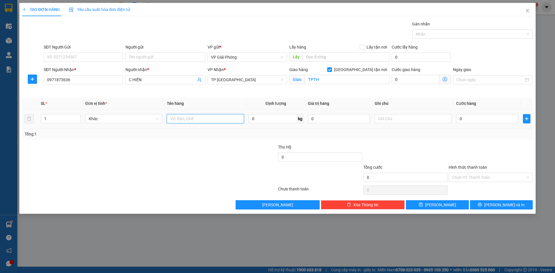
click at [194, 118] on input "text" at bounding box center [205, 118] width 77 height 9
click at [487, 120] on input "0" at bounding box center [488, 118] width 62 height 9
click at [437, 32] on div at bounding box center [470, 34] width 112 height 7
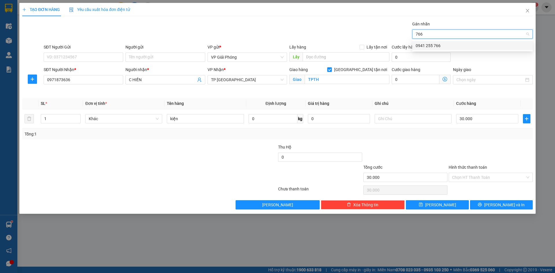
click at [437, 43] on div "0941 255 766" at bounding box center [473, 46] width 114 height 6
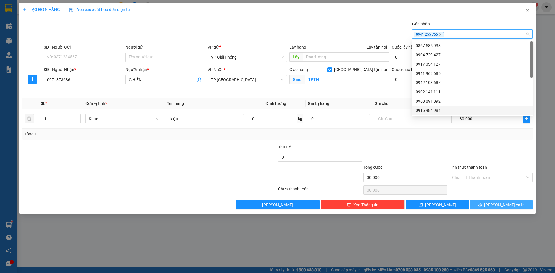
click at [492, 202] on button "[PERSON_NAME] và In" at bounding box center [501, 204] width 63 height 9
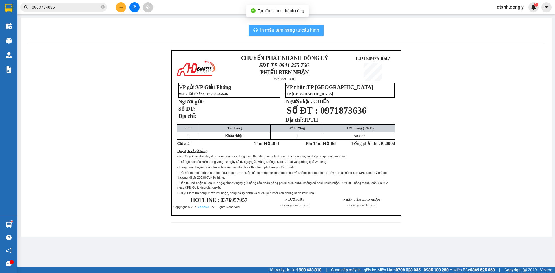
click at [299, 26] on button "In mẫu tem hàng tự cấu hình" at bounding box center [286, 31] width 75 height 12
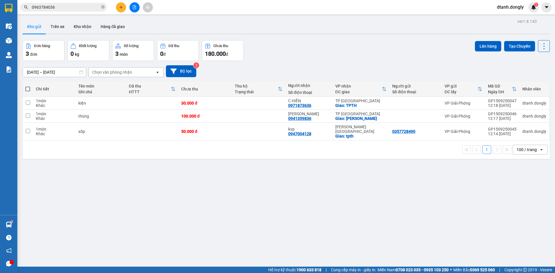
click at [28, 88] on span at bounding box center [27, 89] width 5 height 5
click at [28, 86] on input "checkbox" at bounding box center [28, 86] width 0 height 0
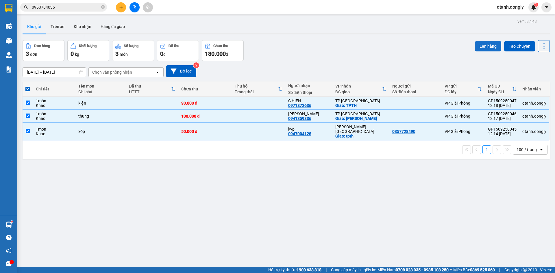
click at [478, 44] on button "Lên hàng" at bounding box center [488, 46] width 26 height 10
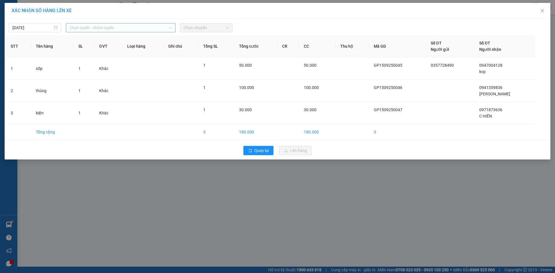
click at [155, 26] on span "Chọn tuyến - nhóm tuyến" at bounding box center [120, 27] width 103 height 9
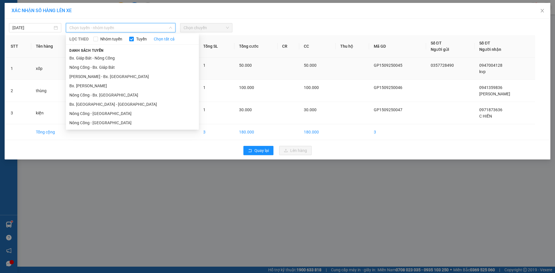
drag, startPoint x: 139, startPoint y: 61, endPoint x: 150, endPoint y: 60, distance: 11.0
click at [139, 60] on li "Bx. Giáp Bát - Nông Cống" at bounding box center [132, 58] width 133 height 9
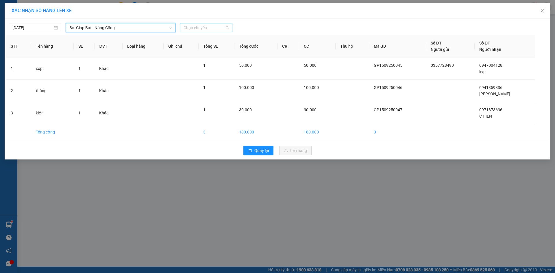
click at [220, 26] on span "Chọn chuyến" at bounding box center [206, 27] width 45 height 9
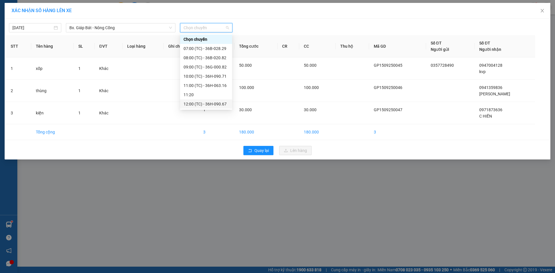
scroll to position [29, 0]
click at [210, 90] on div "13:00 (TC) - 36H-090.77" at bounding box center [206, 93] width 52 height 9
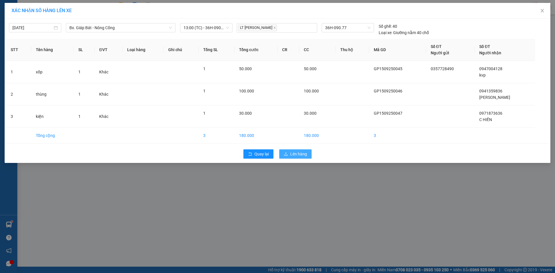
click at [303, 152] on span "Lên hàng" at bounding box center [298, 154] width 17 height 6
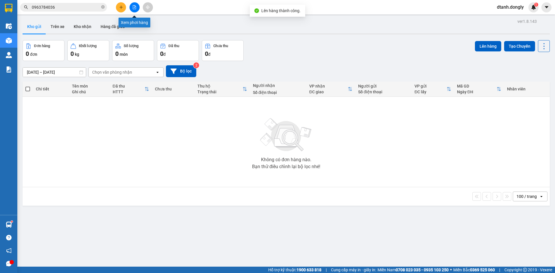
click at [133, 7] on icon "file-add" at bounding box center [134, 7] width 4 height 4
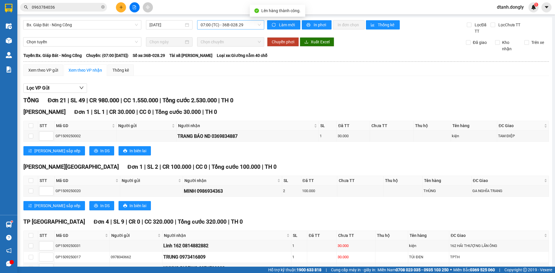
click at [257, 24] on span "07:00 (TC) - 36B-028.29" at bounding box center [231, 25] width 60 height 9
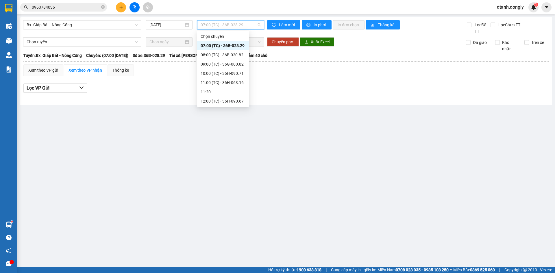
scroll to position [87, 0]
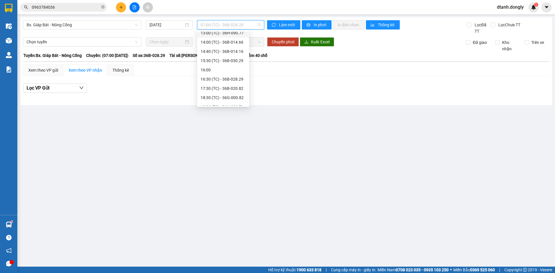
click at [229, 33] on div "13:00 (TC) - 36H-090.77" at bounding box center [223, 33] width 45 height 6
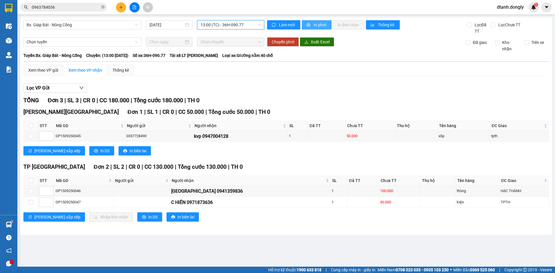
click at [318, 23] on span "In phơi" at bounding box center [320, 25] width 13 height 6
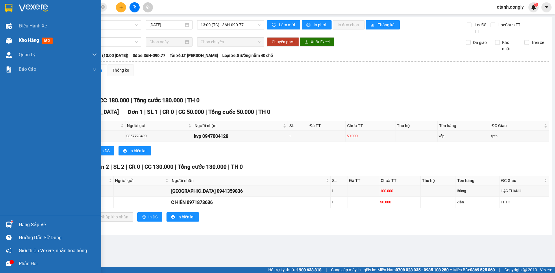
drag, startPoint x: 20, startPoint y: 39, endPoint x: 51, endPoint y: 41, distance: 31.3
click at [20, 39] on span "Kho hàng" at bounding box center [29, 40] width 20 height 5
